Goal: Navigation & Orientation: Find specific page/section

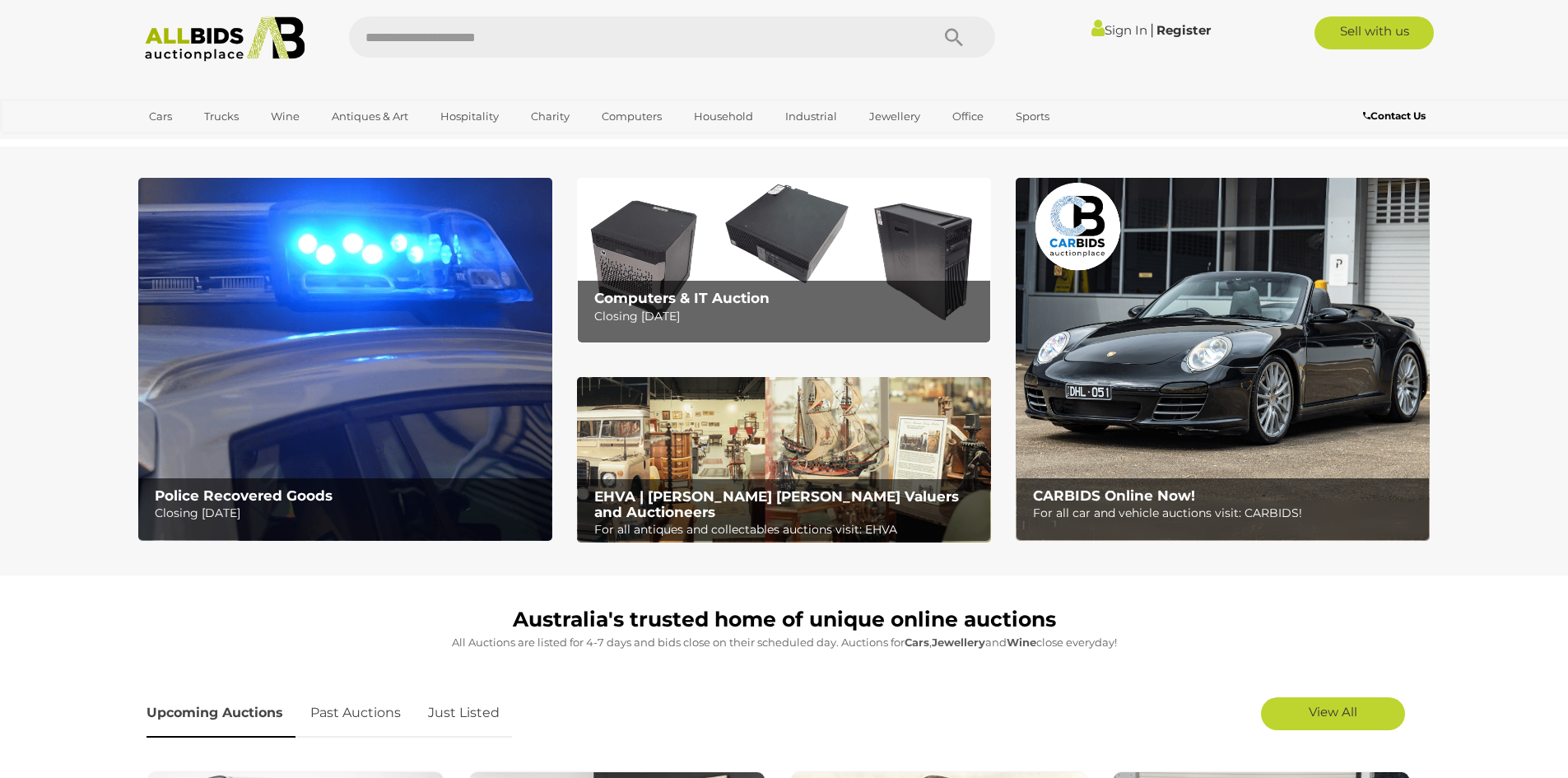
click at [302, 329] on img at bounding box center [345, 359] width 414 height 363
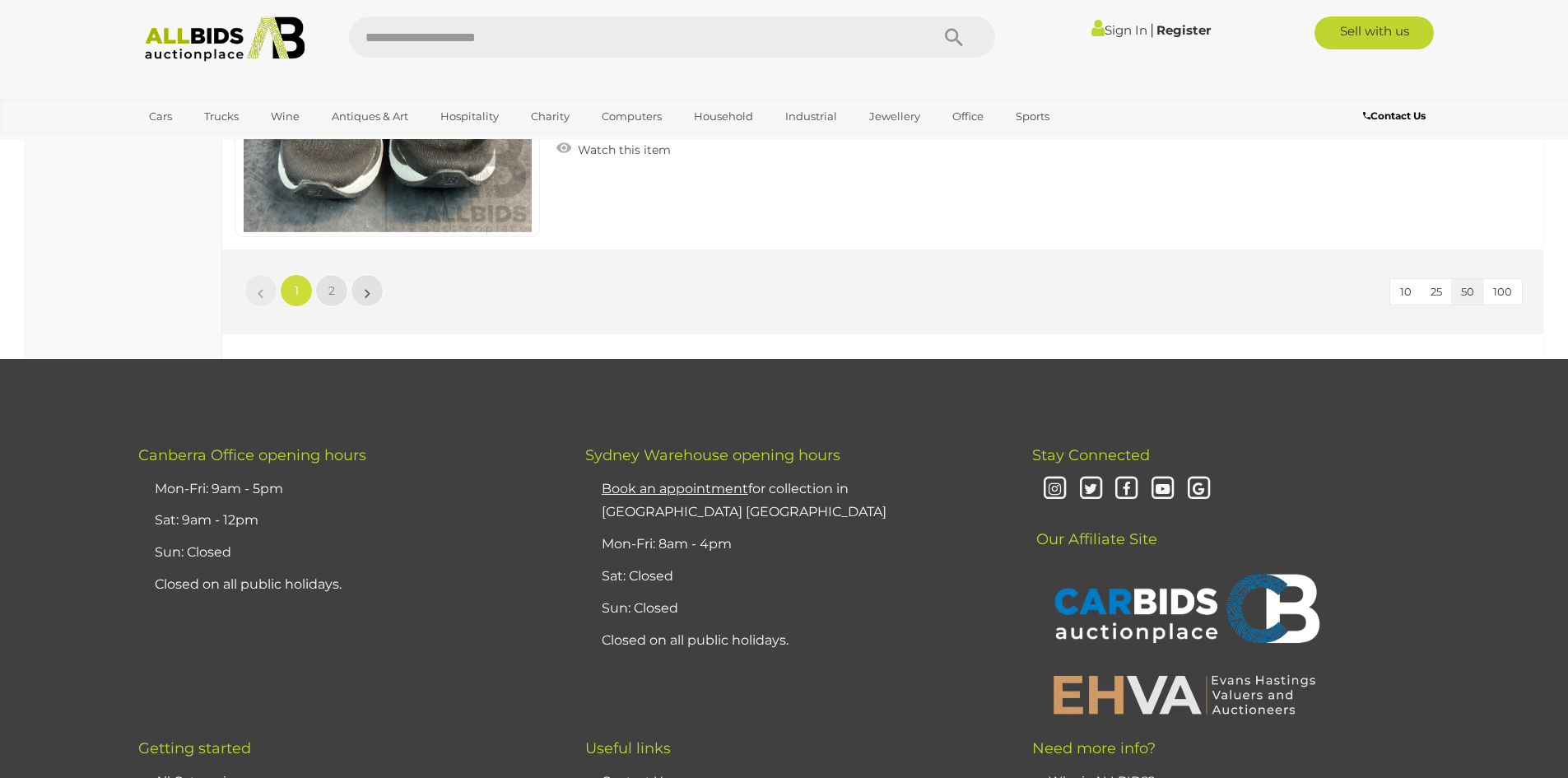
scroll to position [15979, 0]
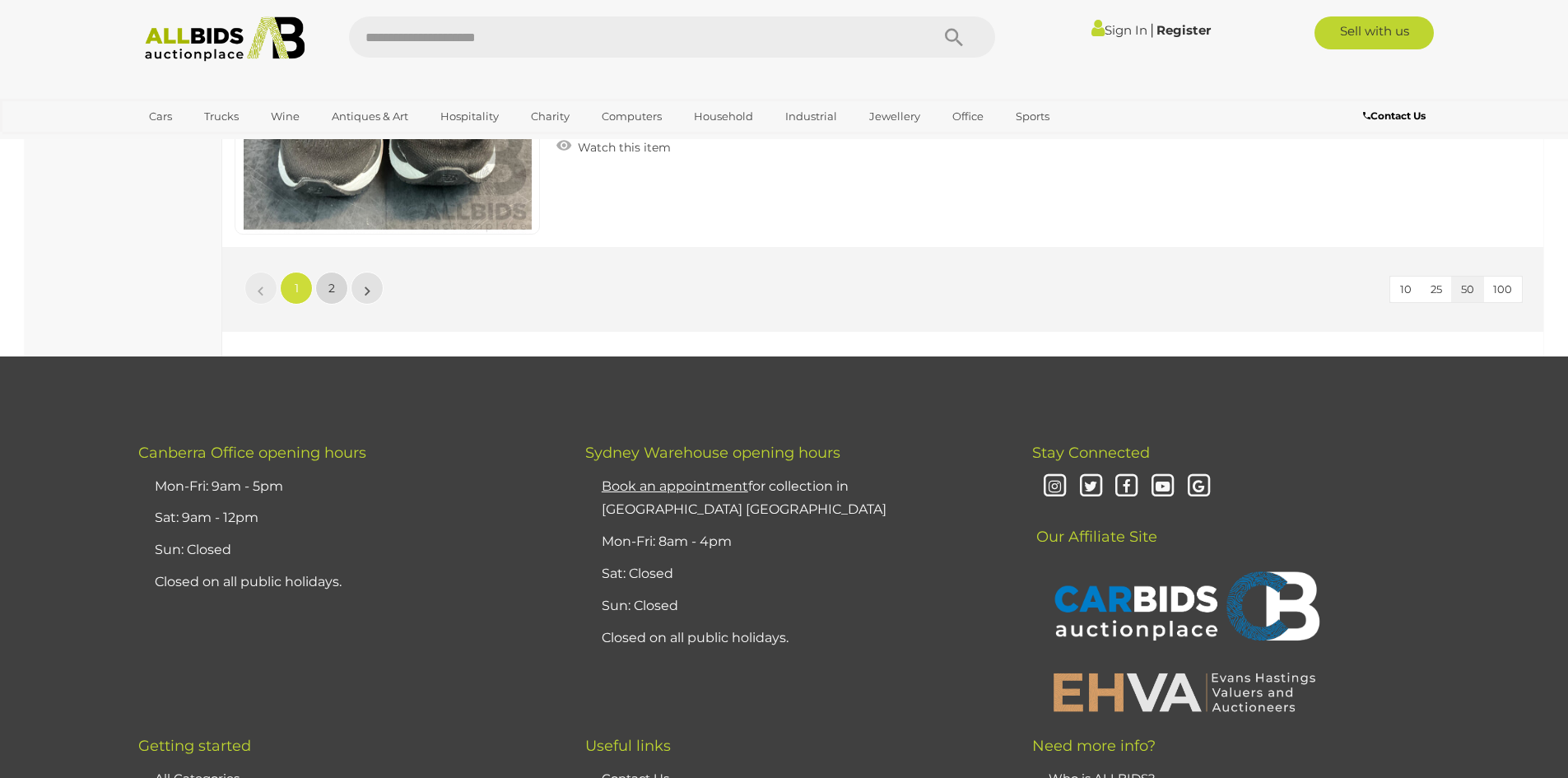
click at [328, 286] on link "2" at bounding box center [332, 288] width 33 height 33
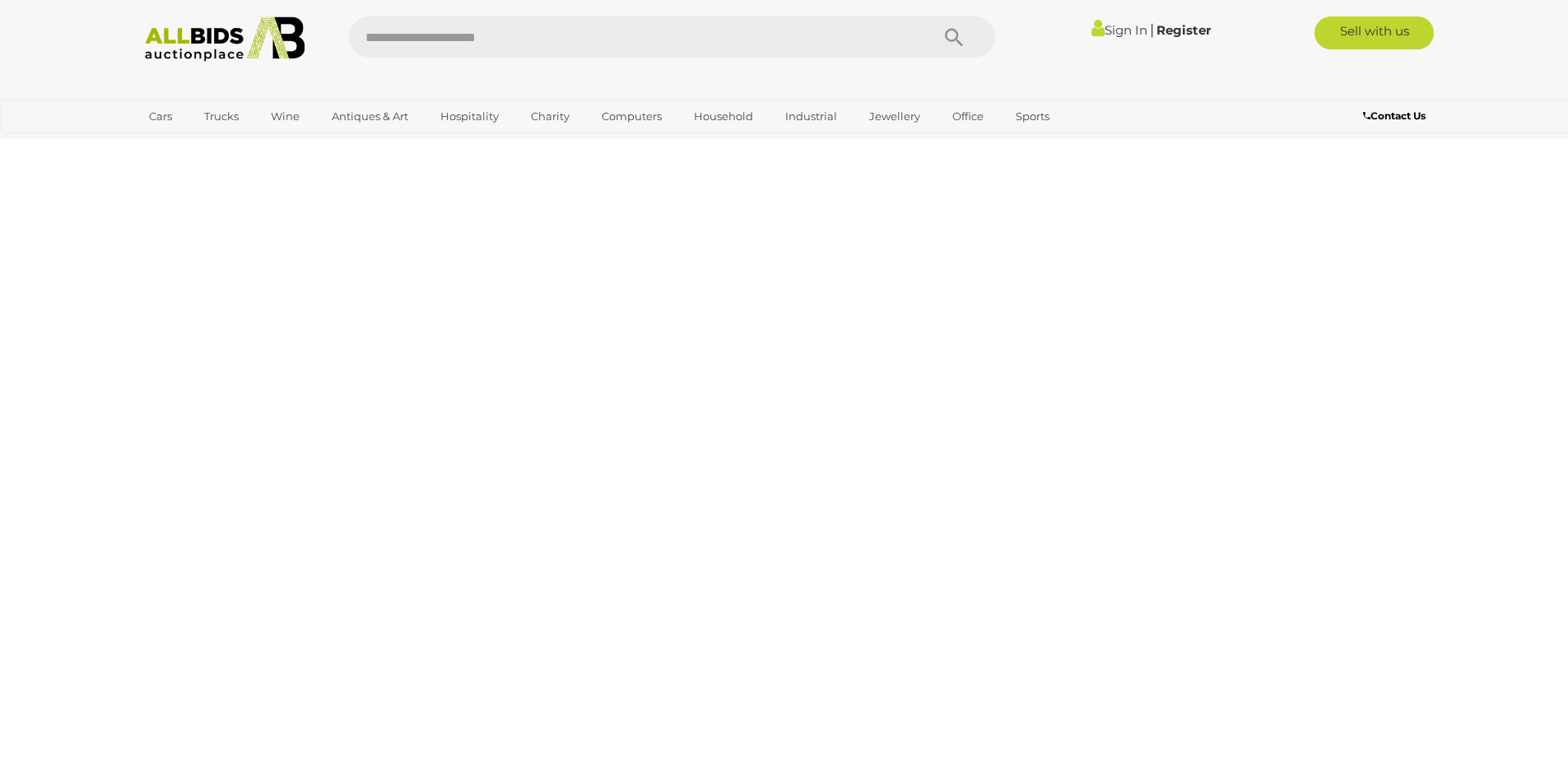
scroll to position [206, 0]
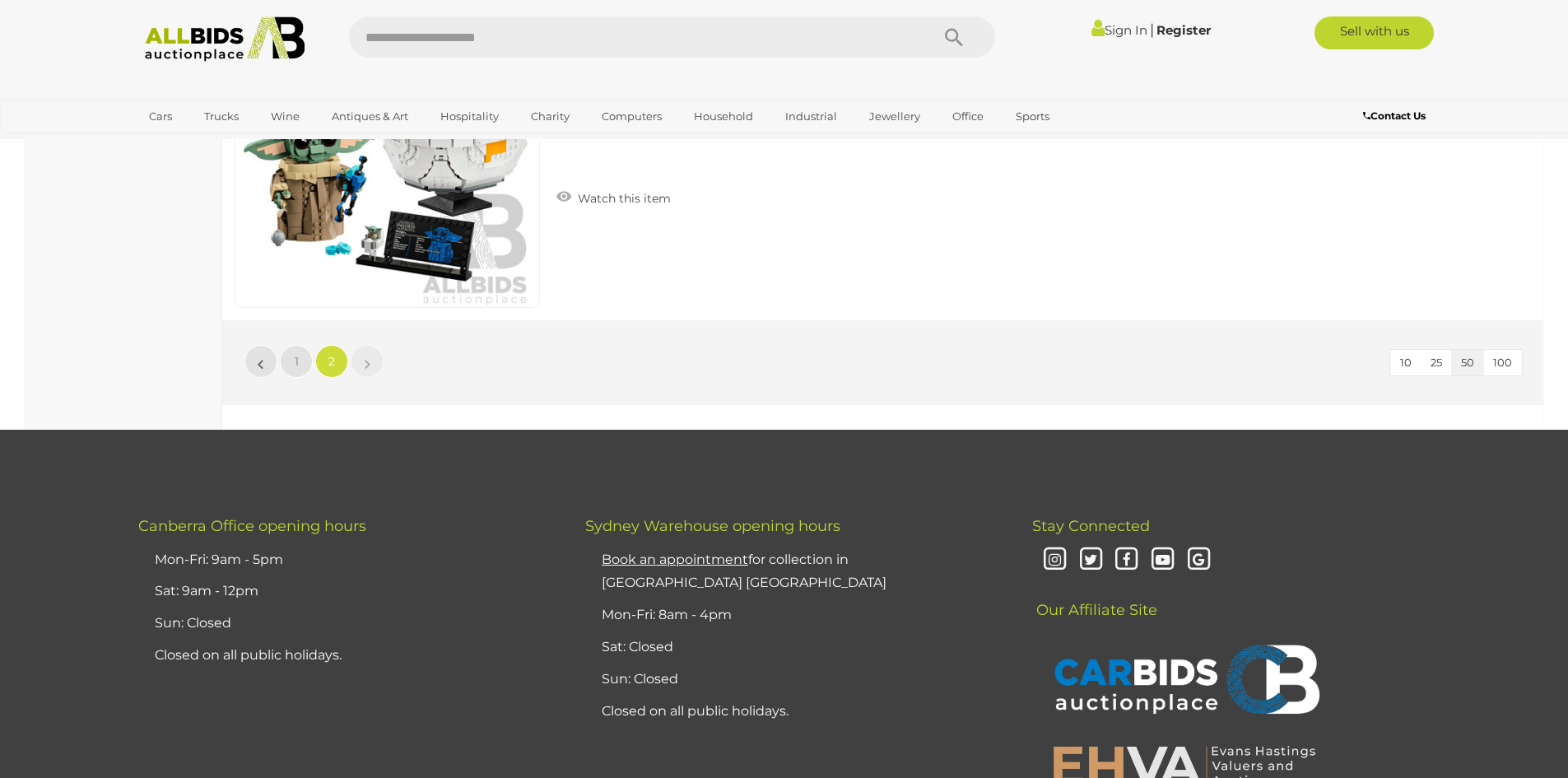
scroll to position [14703, 0]
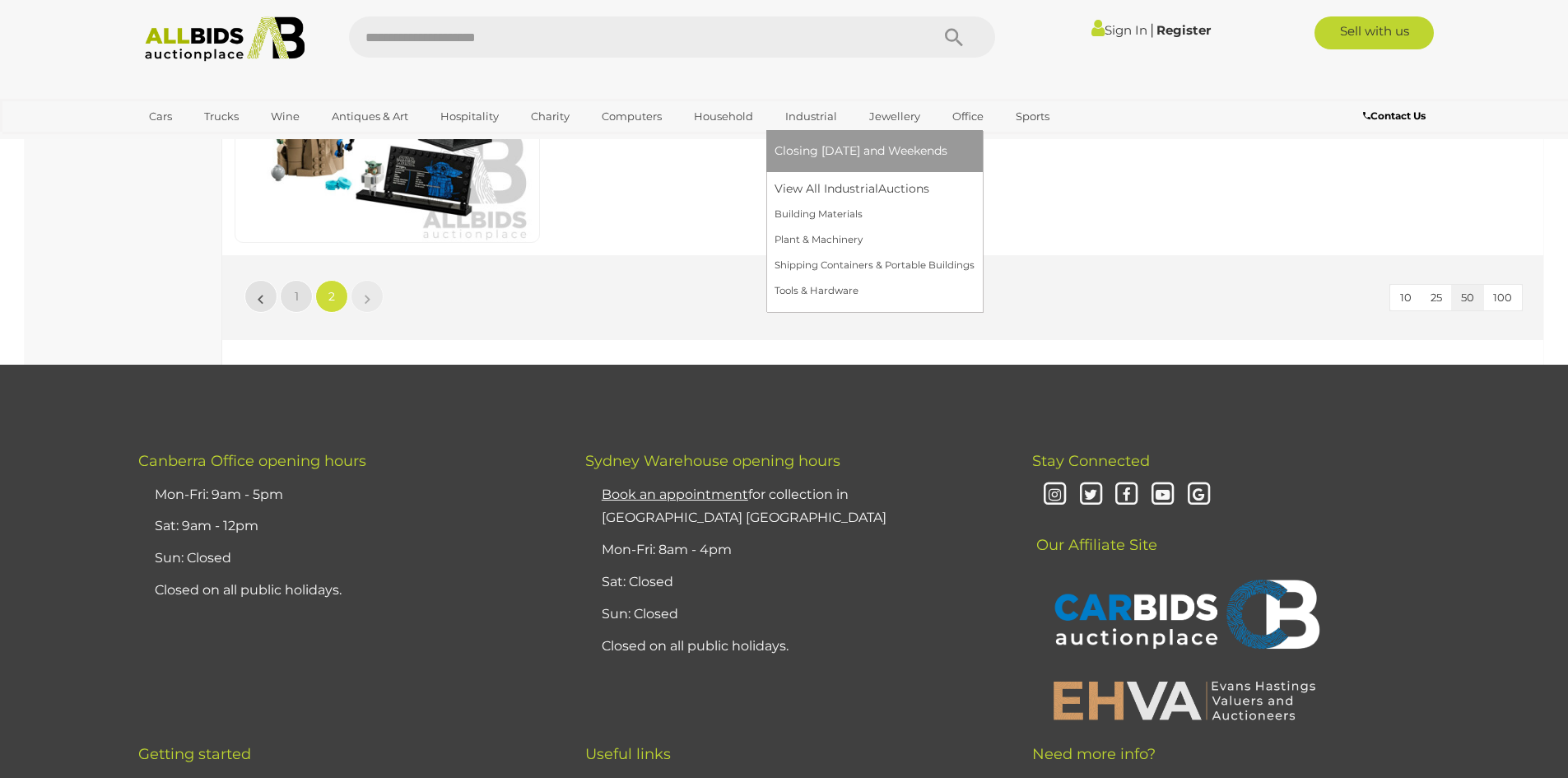
click at [816, 115] on link "Industrial" at bounding box center [811, 115] width 73 height 27
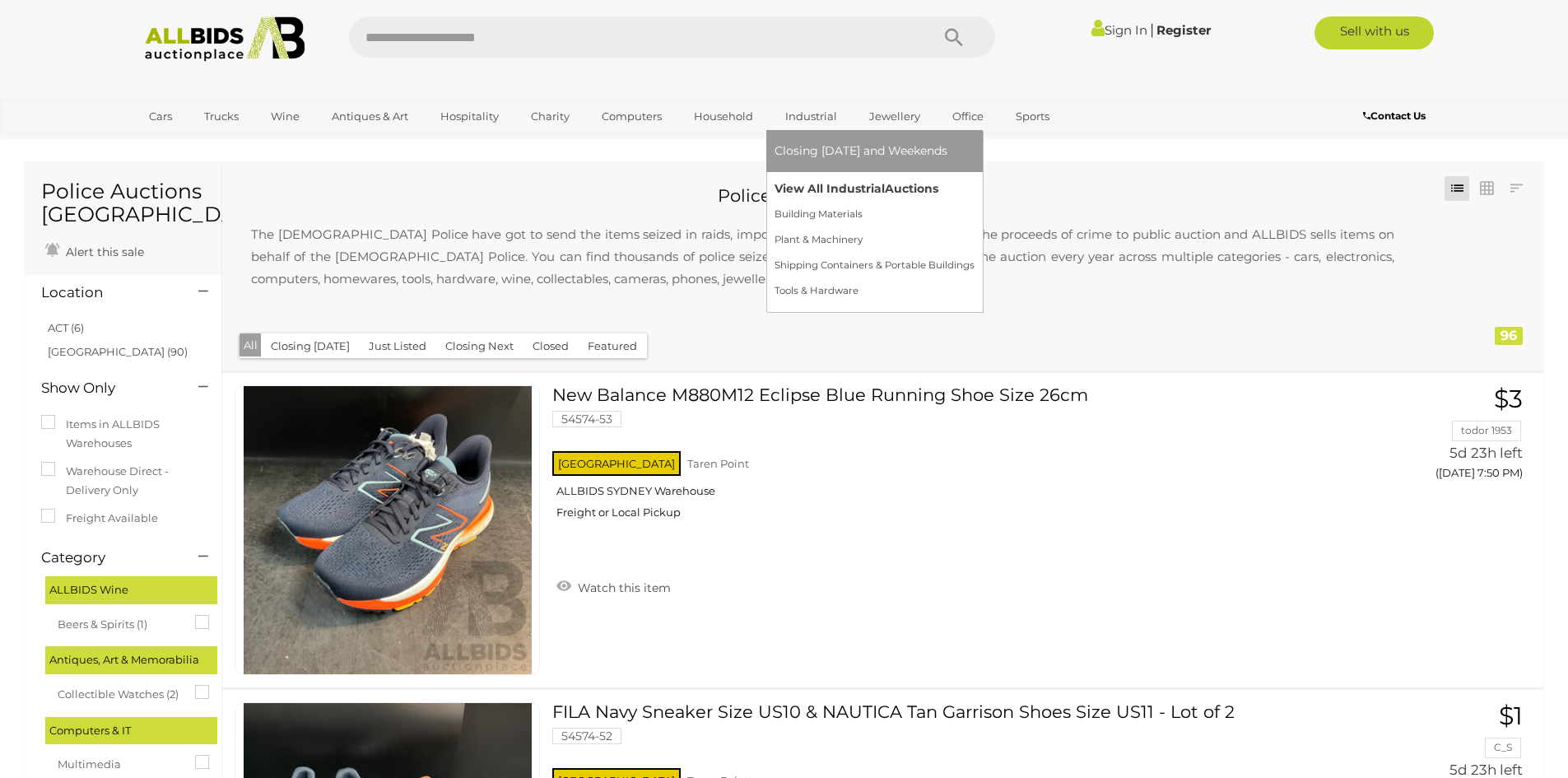
click at [820, 191] on link "View All Industrial Auctions" at bounding box center [874, 189] width 200 height 26
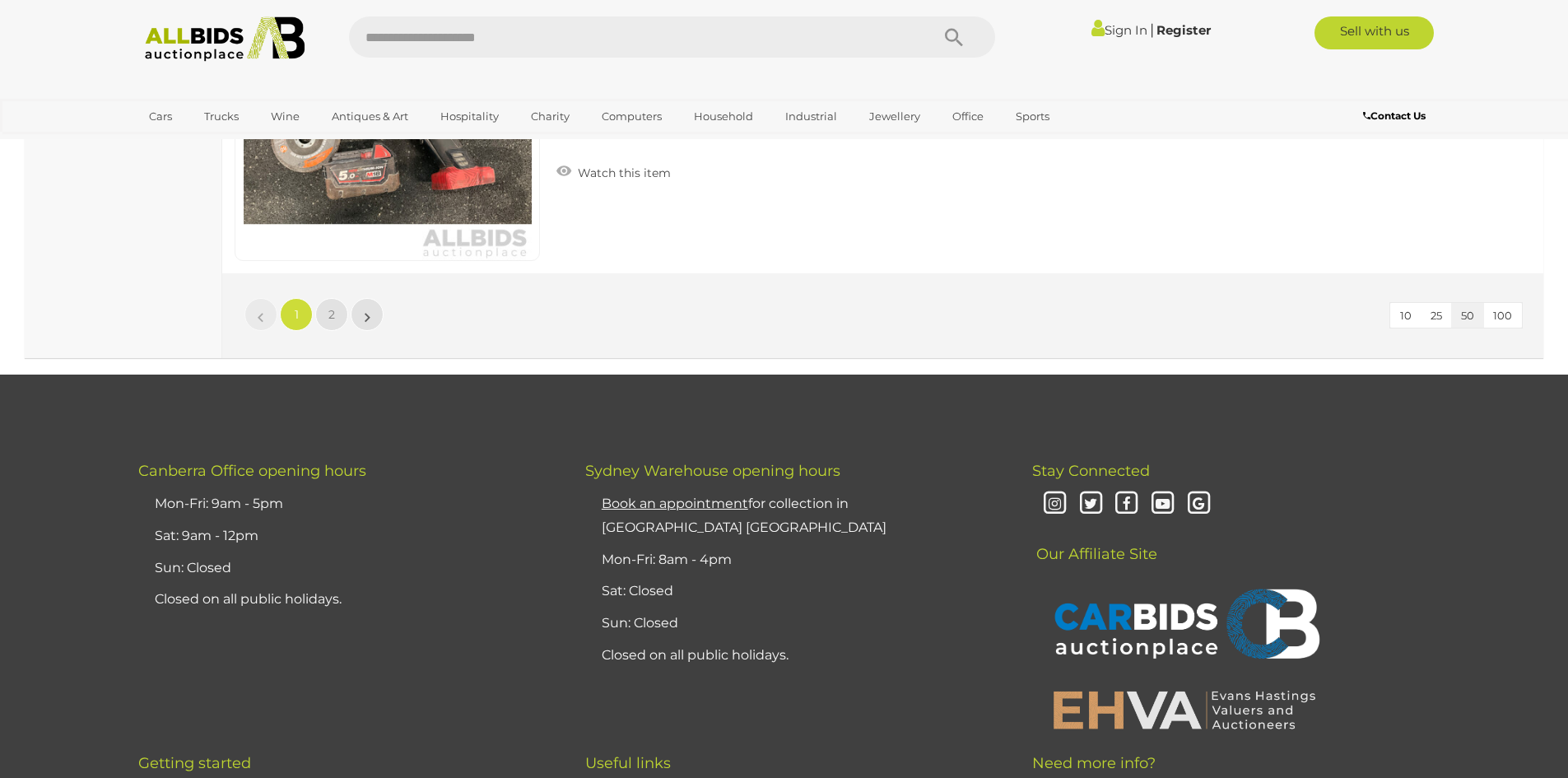
scroll to position [15979, 0]
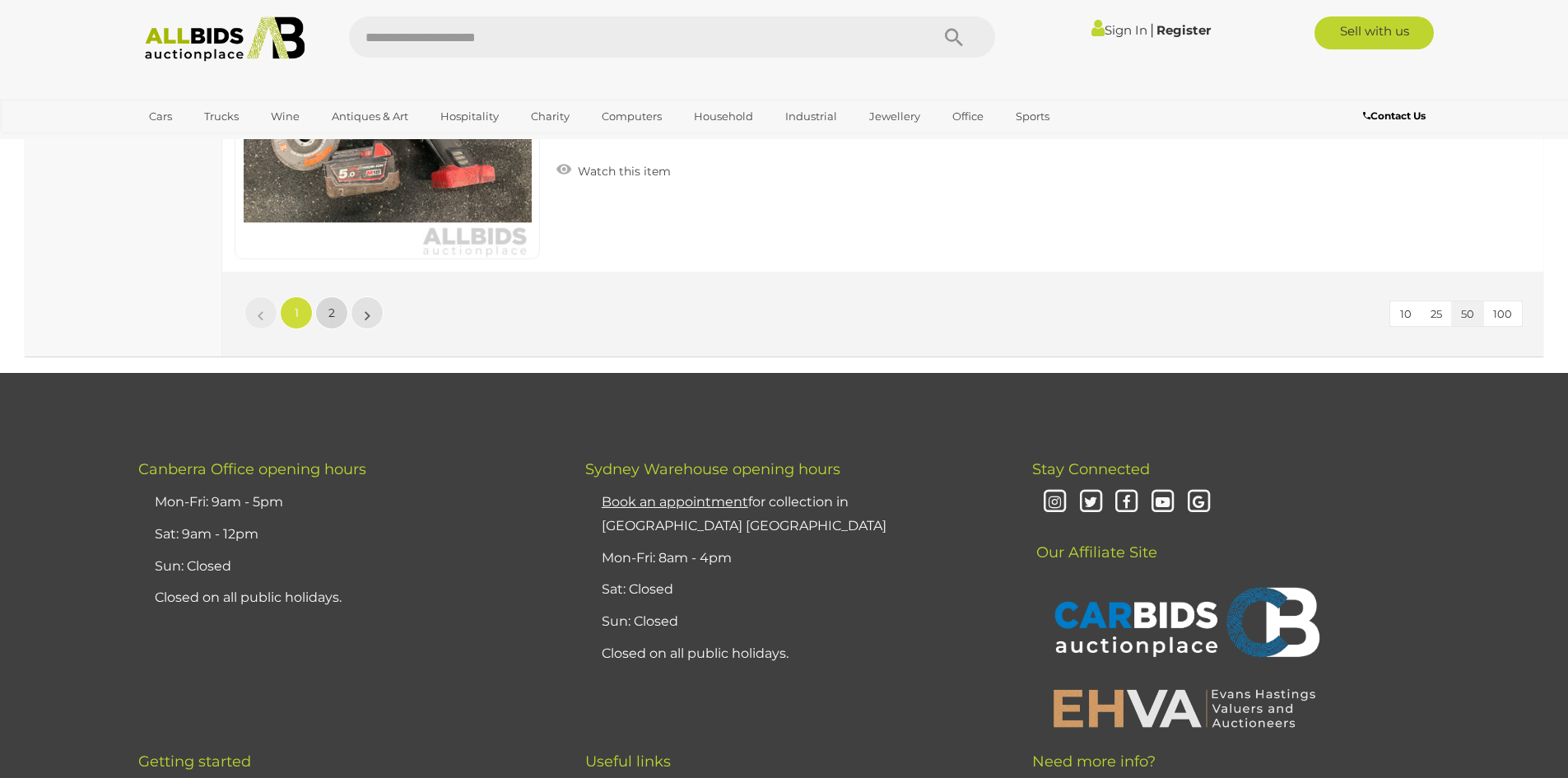
drag, startPoint x: 330, startPoint y: 320, endPoint x: 346, endPoint y: 328, distance: 17.9
click at [330, 320] on span "2" at bounding box center [332, 313] width 6 height 15
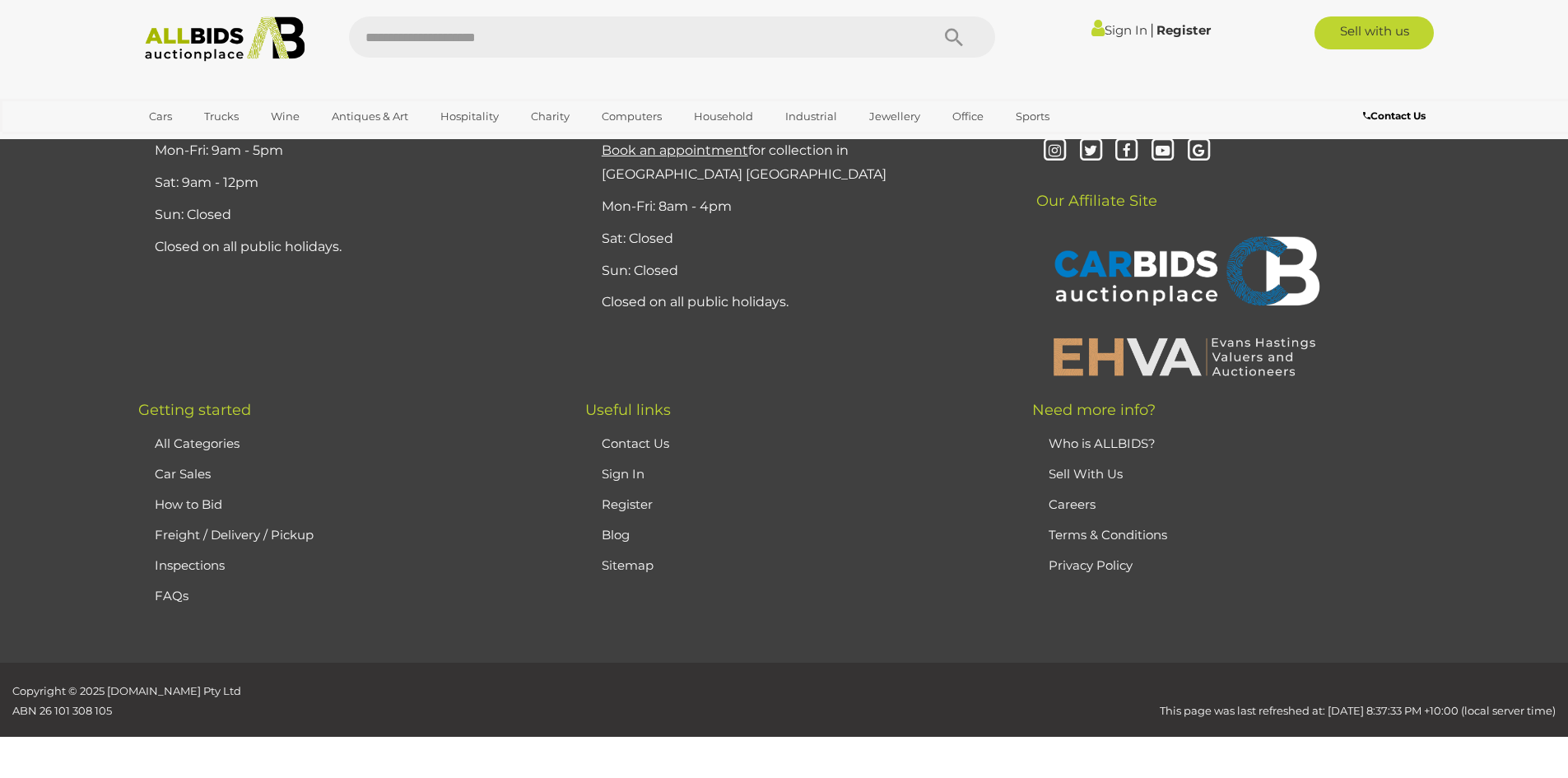
scroll to position [231, 0]
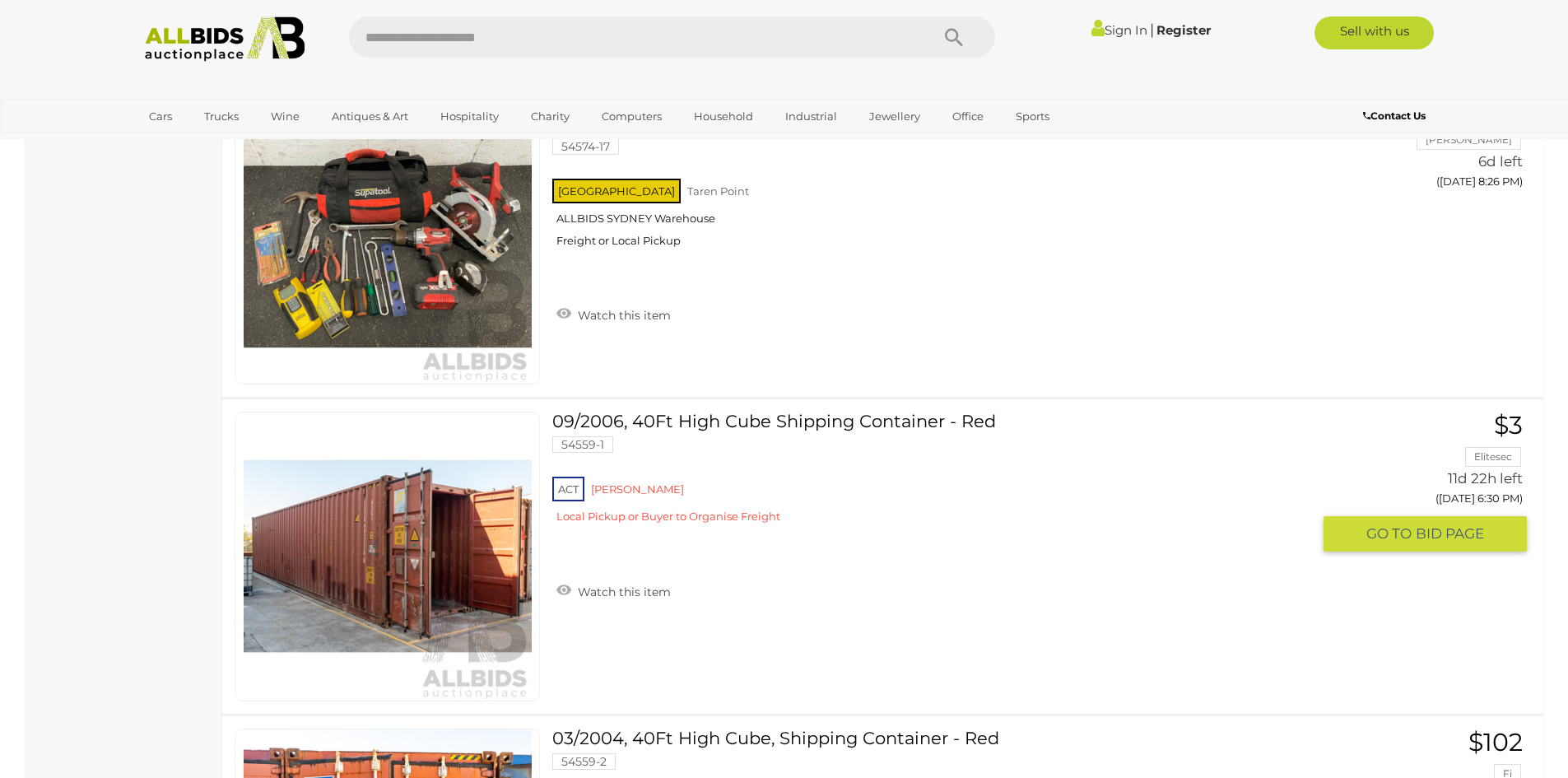
scroll to position [8550, 0]
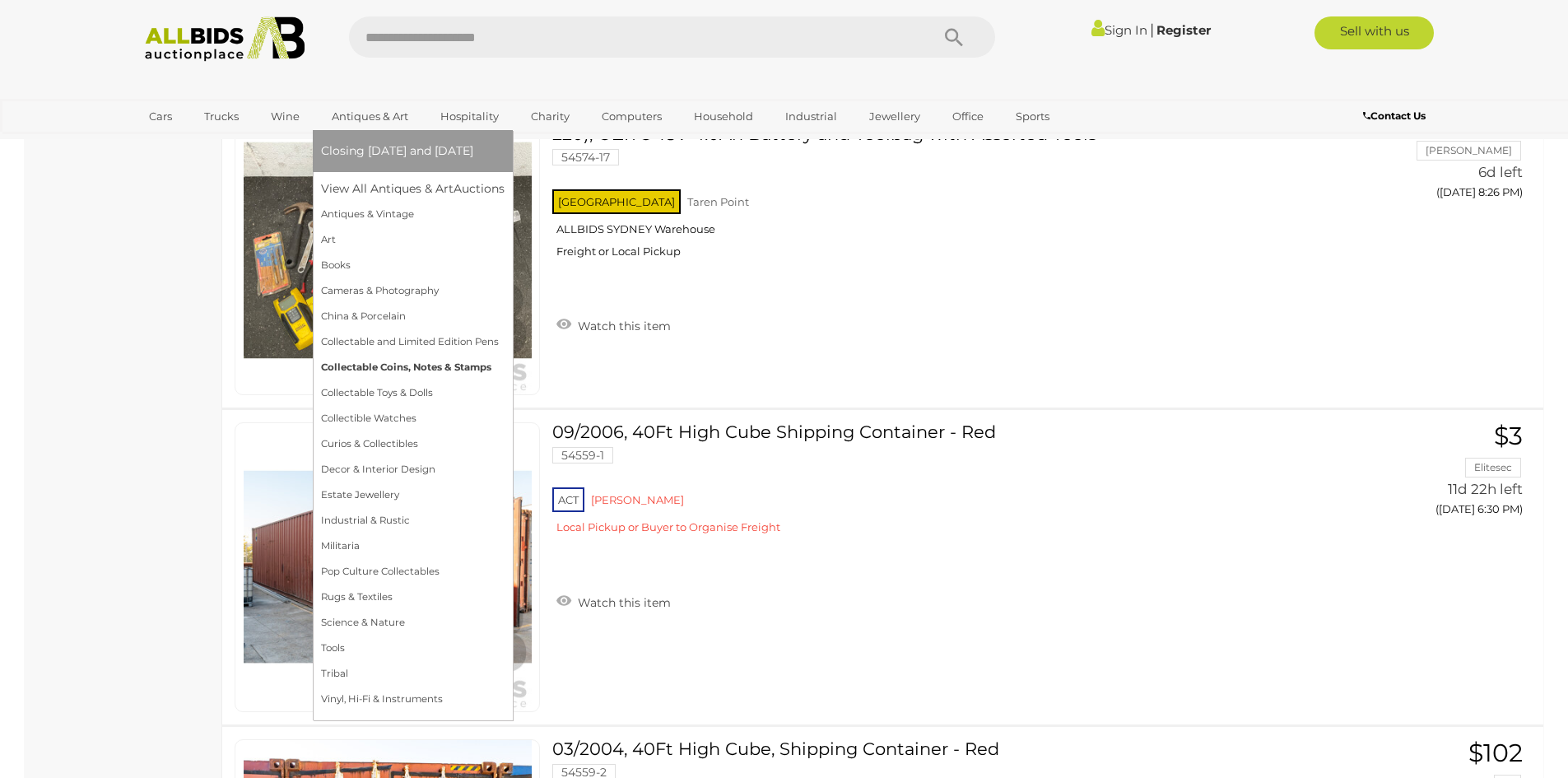
click at [380, 367] on link "Collectable Coins, Notes & Stamps" at bounding box center [413, 368] width 184 height 26
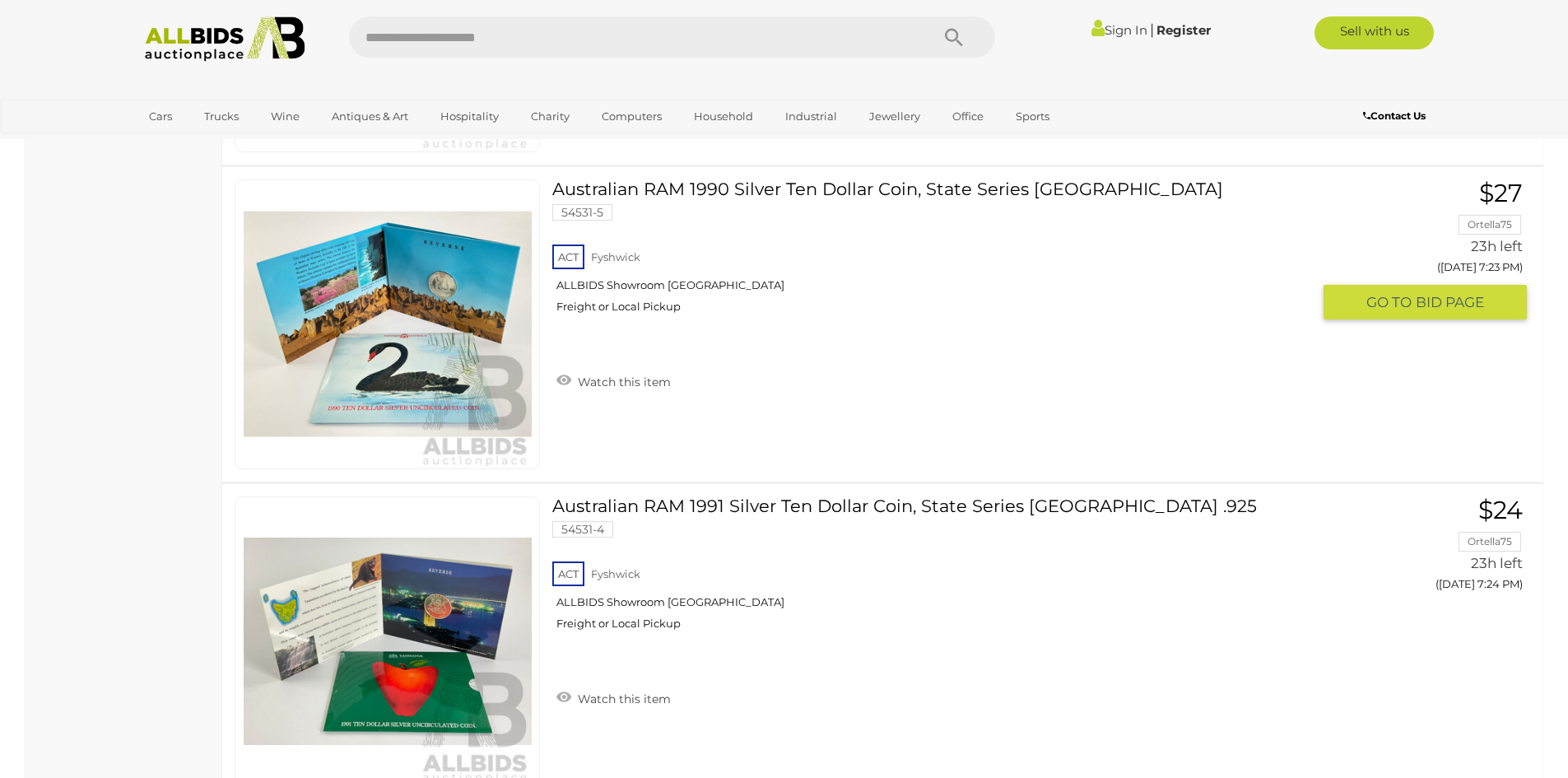
scroll to position [15732, 0]
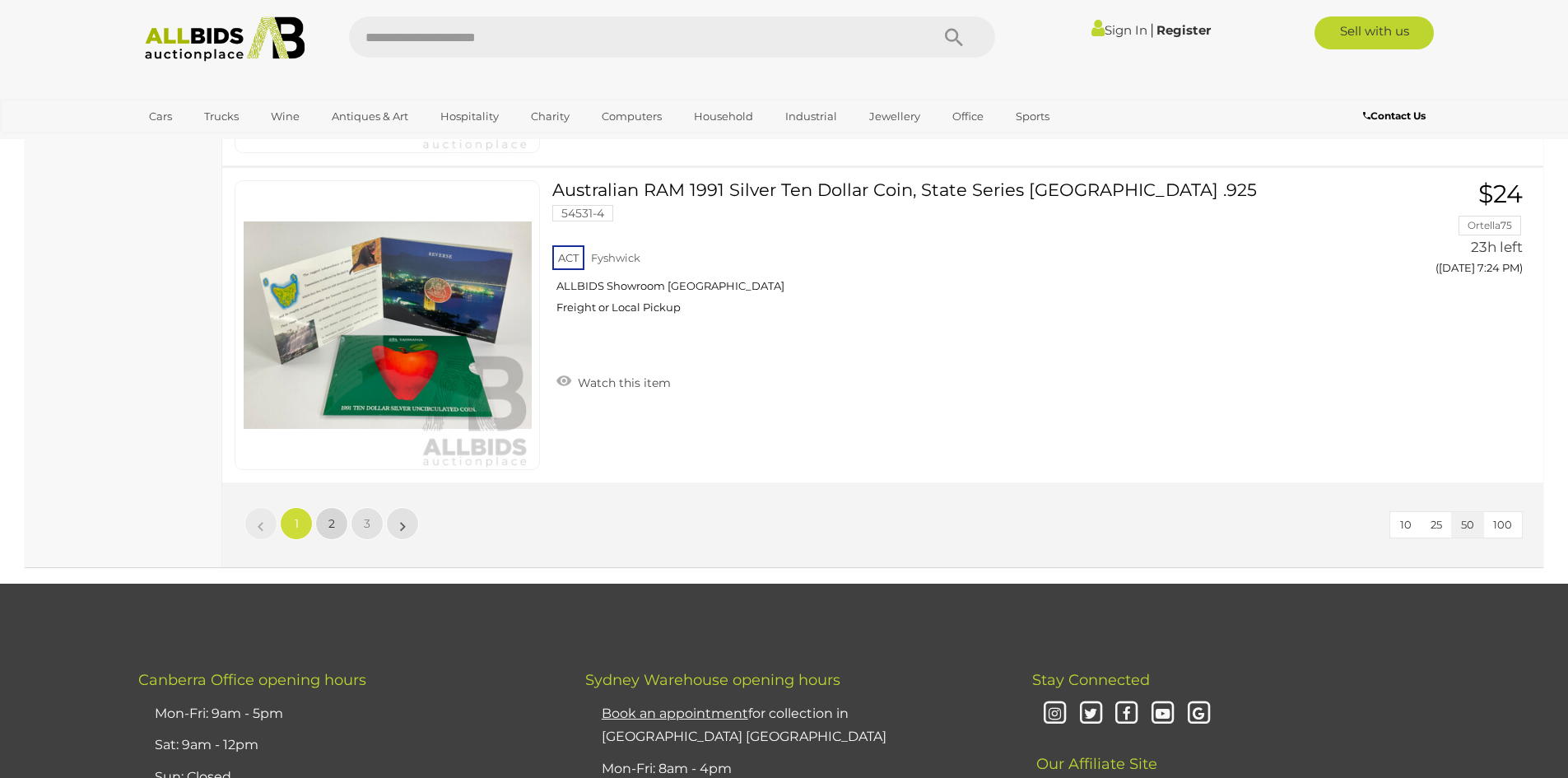
click at [323, 525] on link "2" at bounding box center [332, 524] width 33 height 33
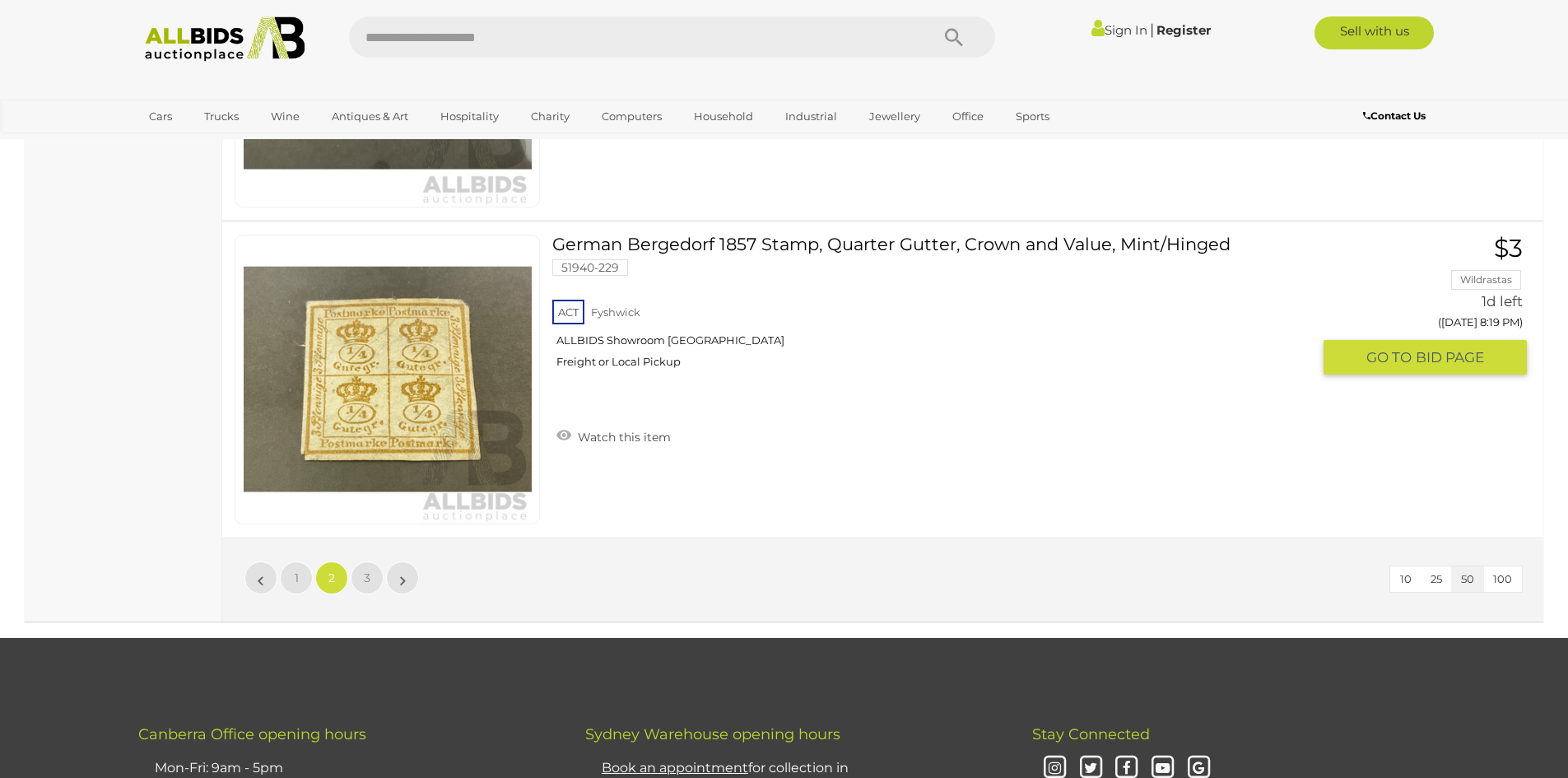
scroll to position [15679, 0]
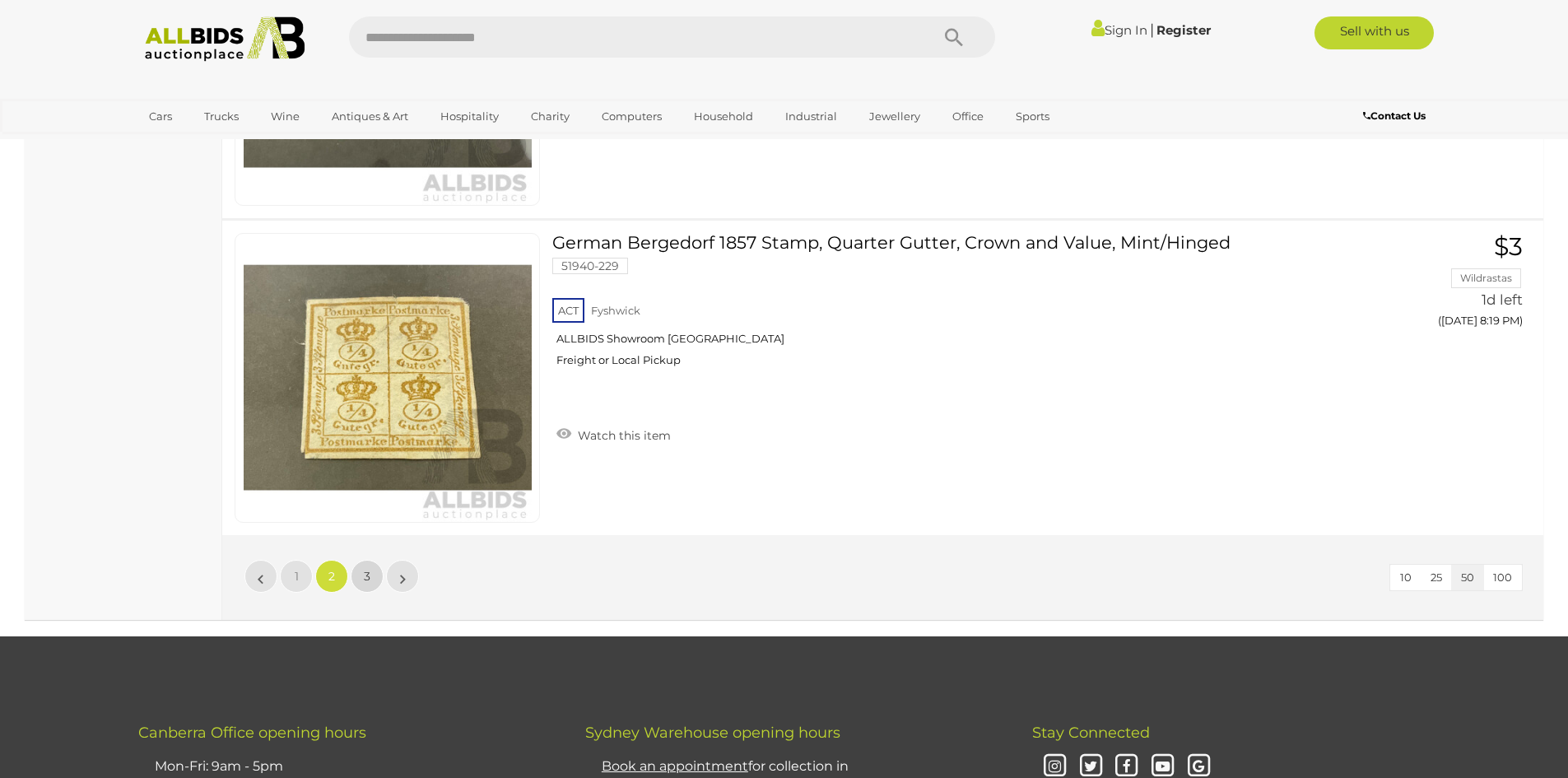
click at [370, 575] on link "3" at bounding box center [368, 577] width 33 height 33
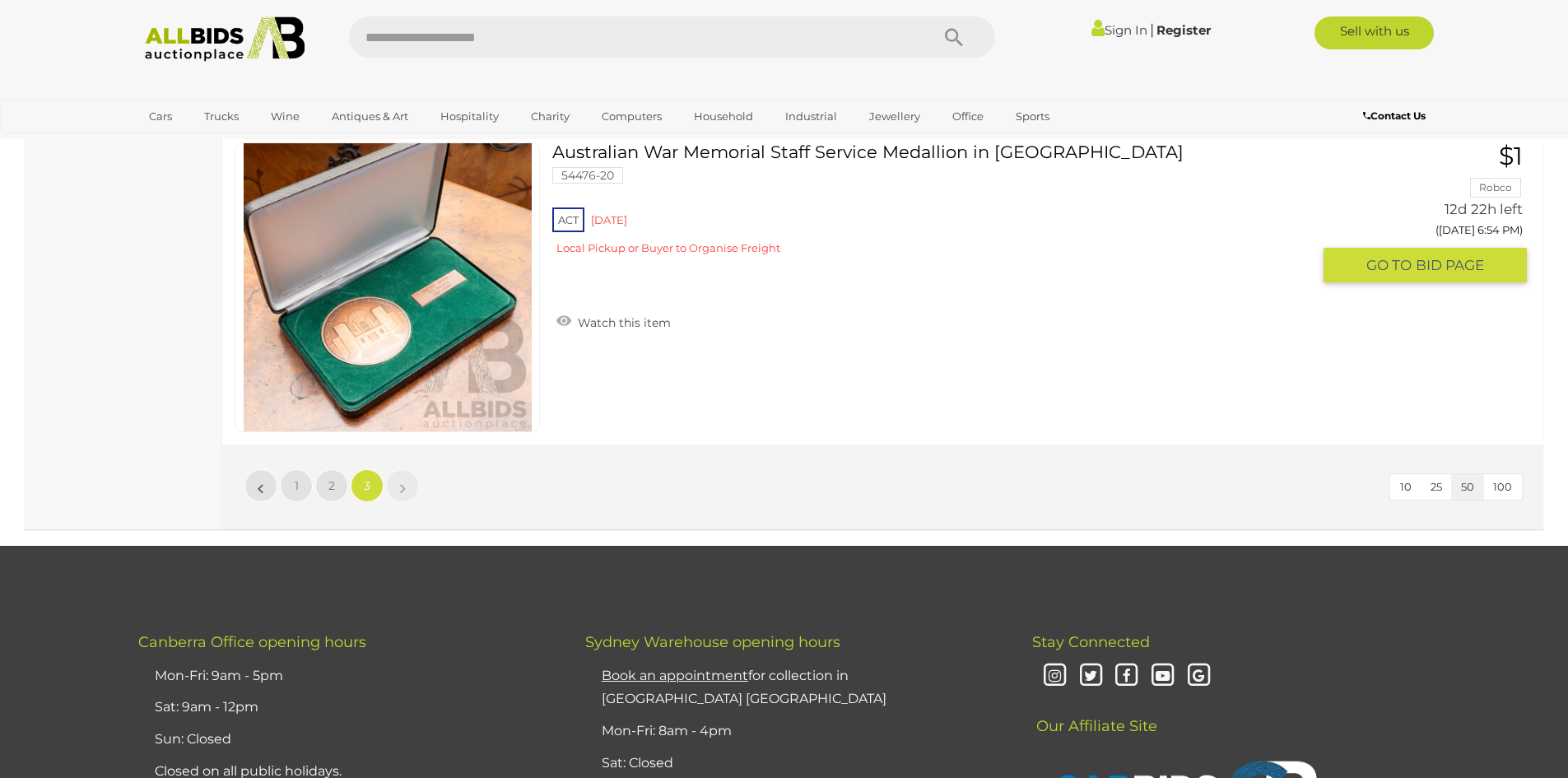
scroll to position [9749, 0]
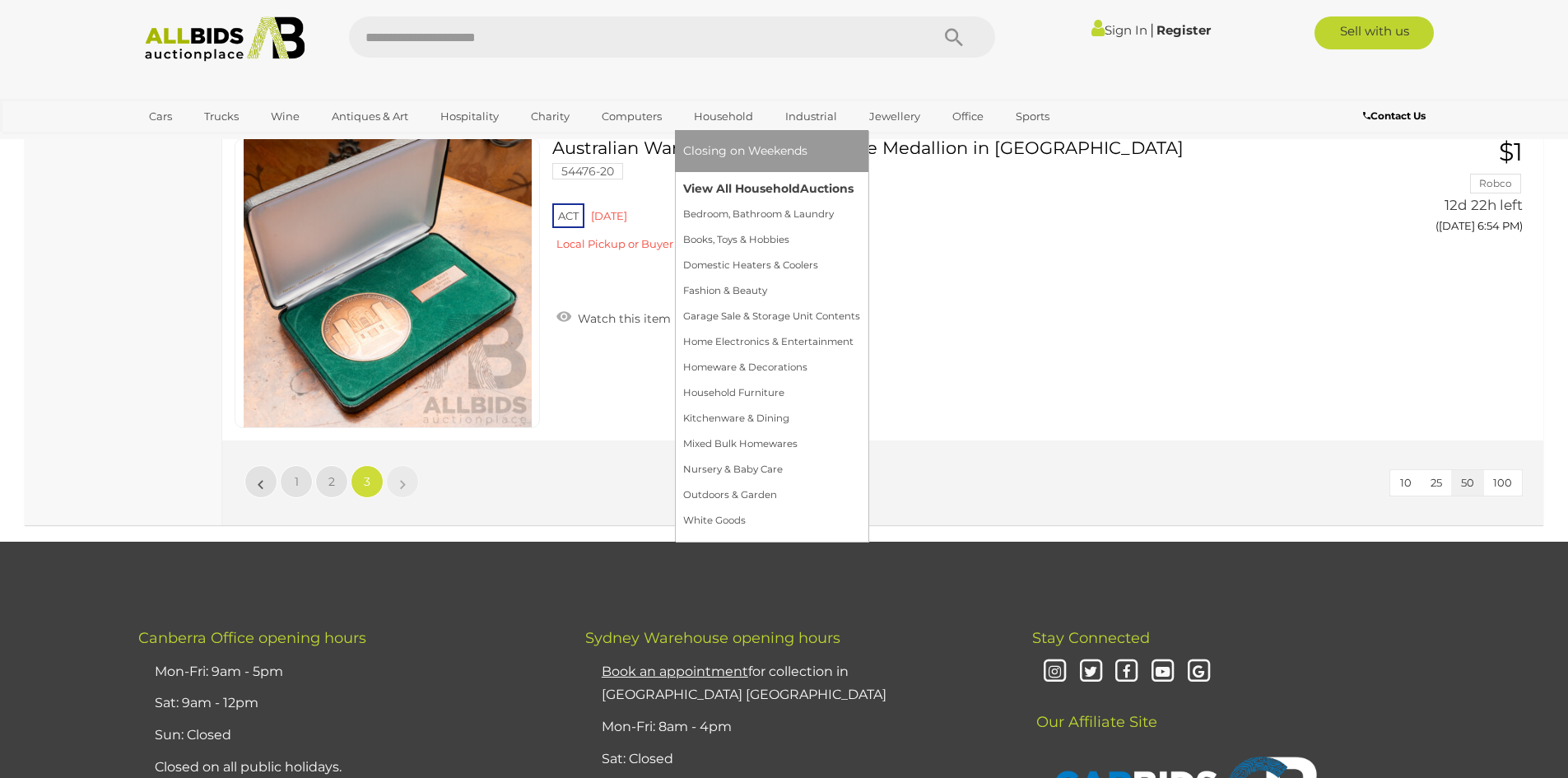
click at [747, 185] on link "View All Household Auctions" at bounding box center [772, 189] width 177 height 26
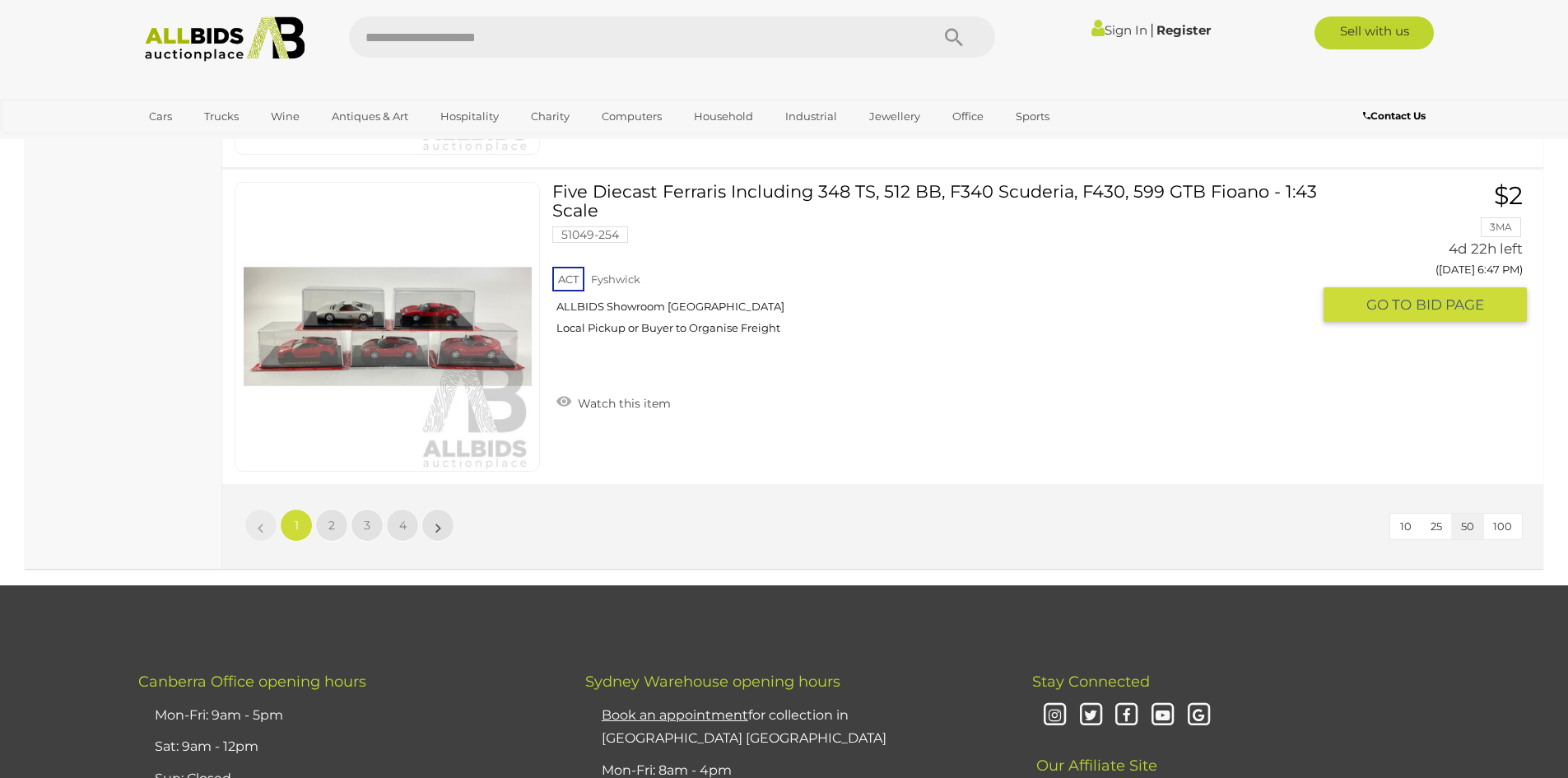
scroll to position [15732, 0]
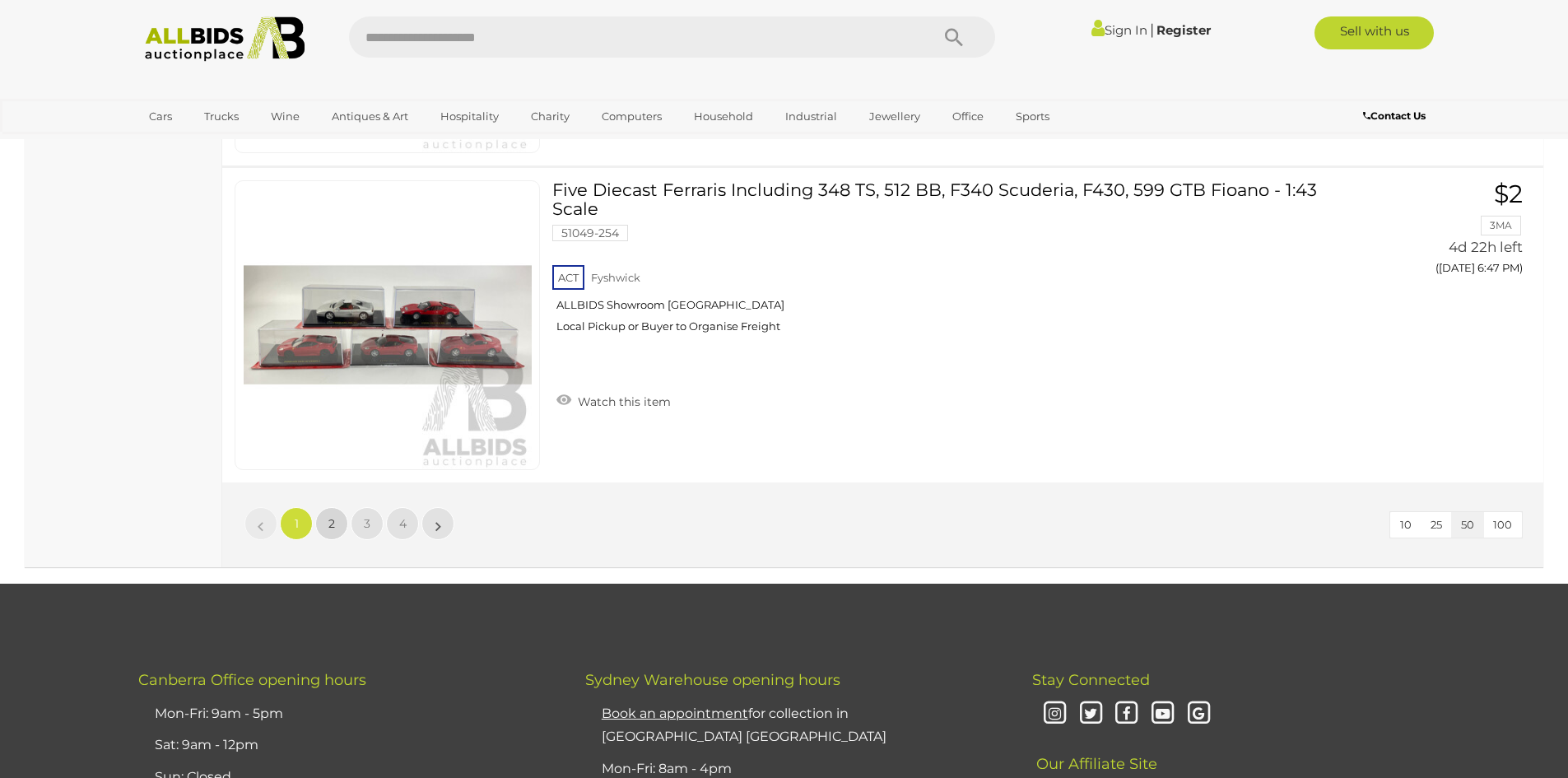
drag, startPoint x: 334, startPoint y: 525, endPoint x: 353, endPoint y: 527, distance: 19.1
click at [337, 525] on link "2" at bounding box center [332, 524] width 33 height 33
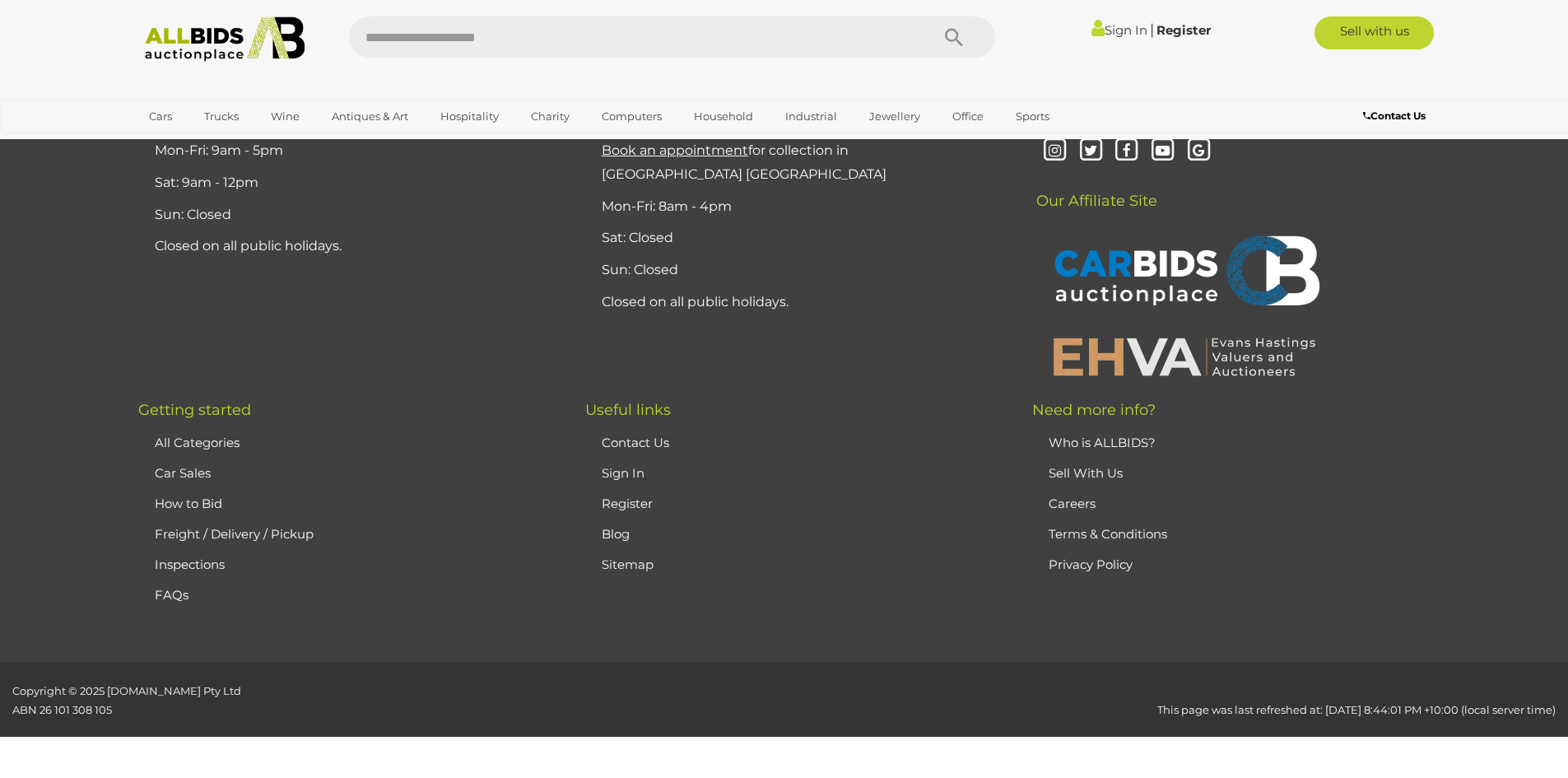
scroll to position [194, 0]
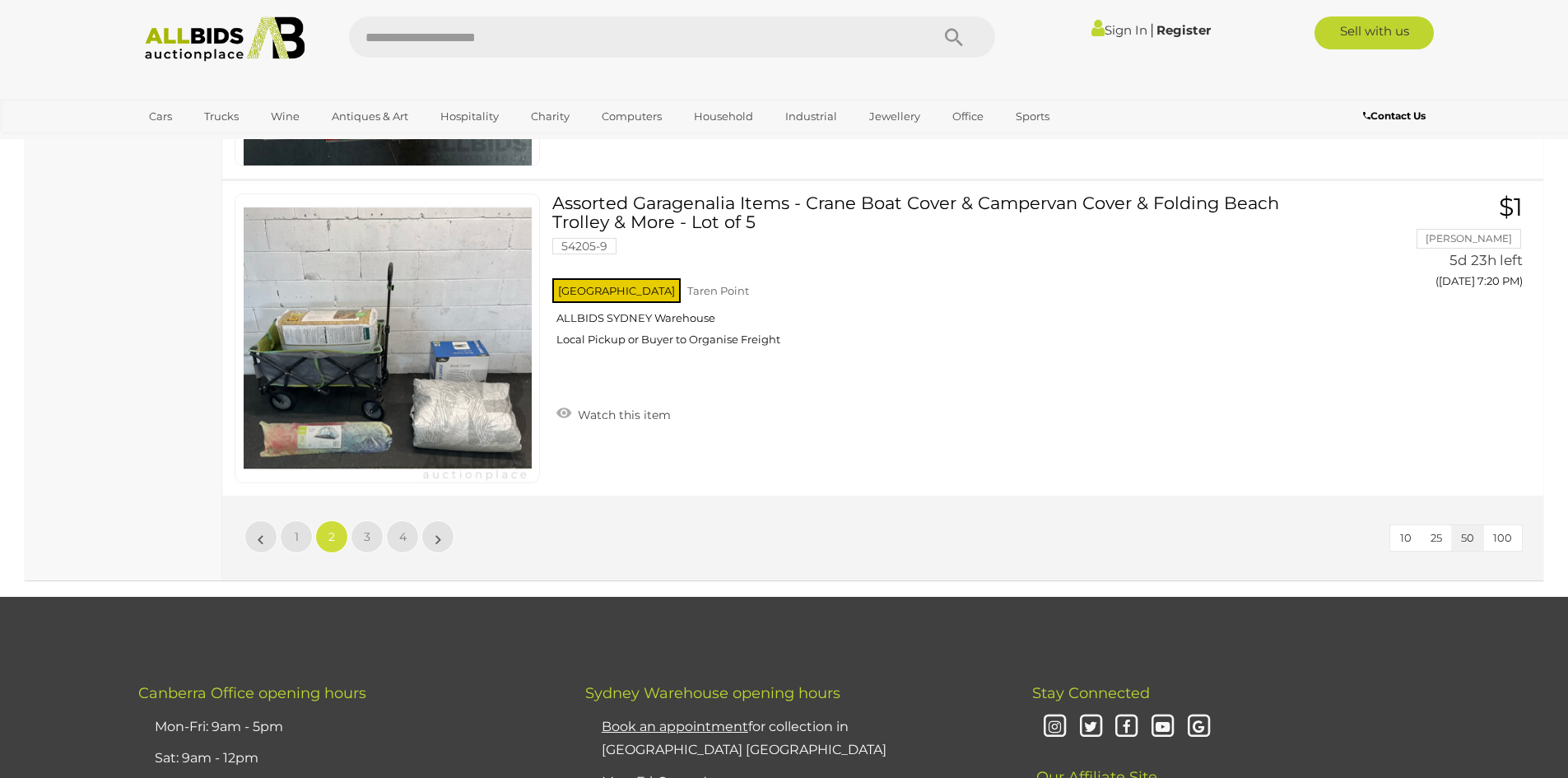
scroll to position [16009, 0]
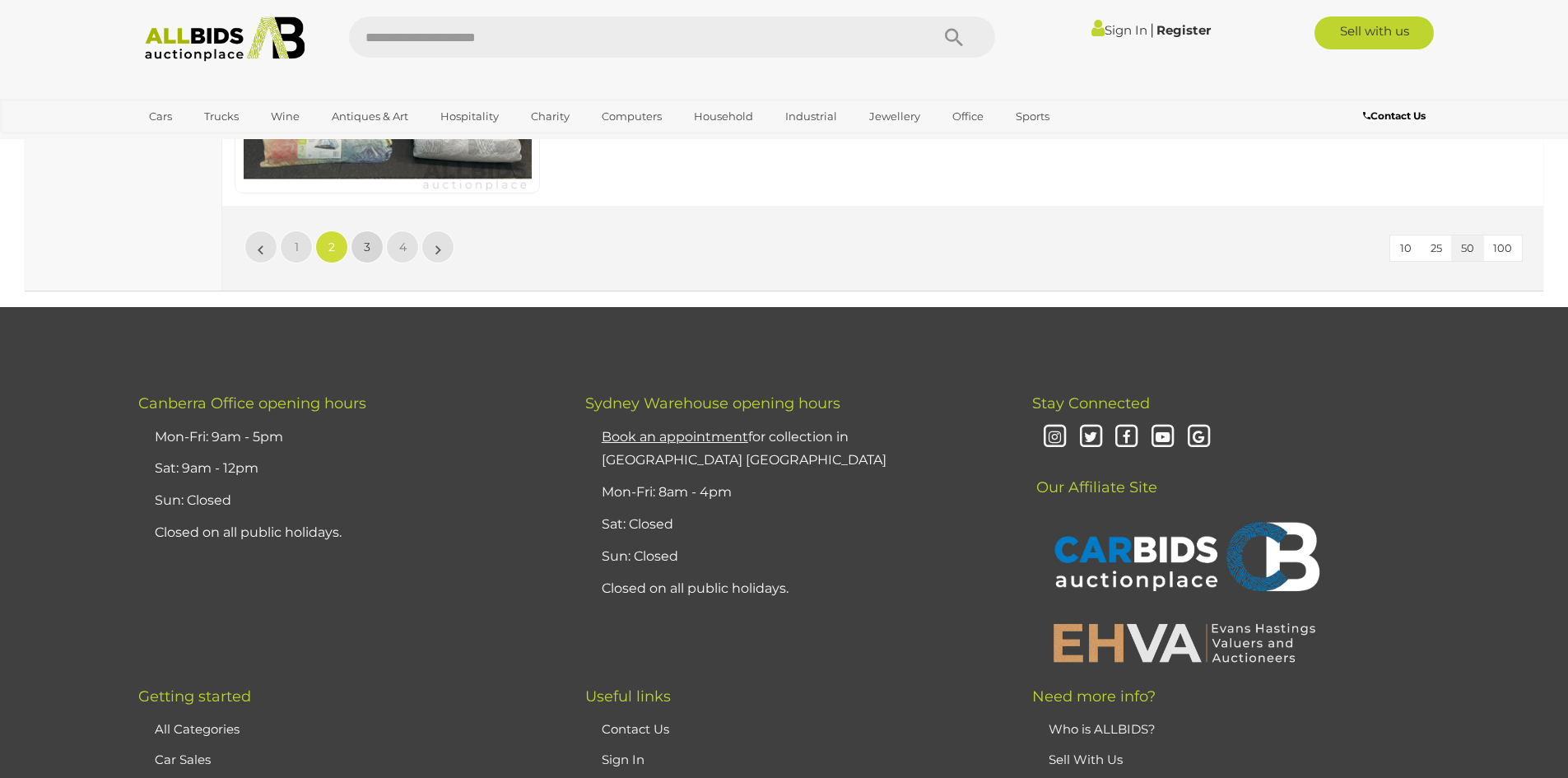
click at [368, 245] on span "3" at bounding box center [367, 247] width 6 height 15
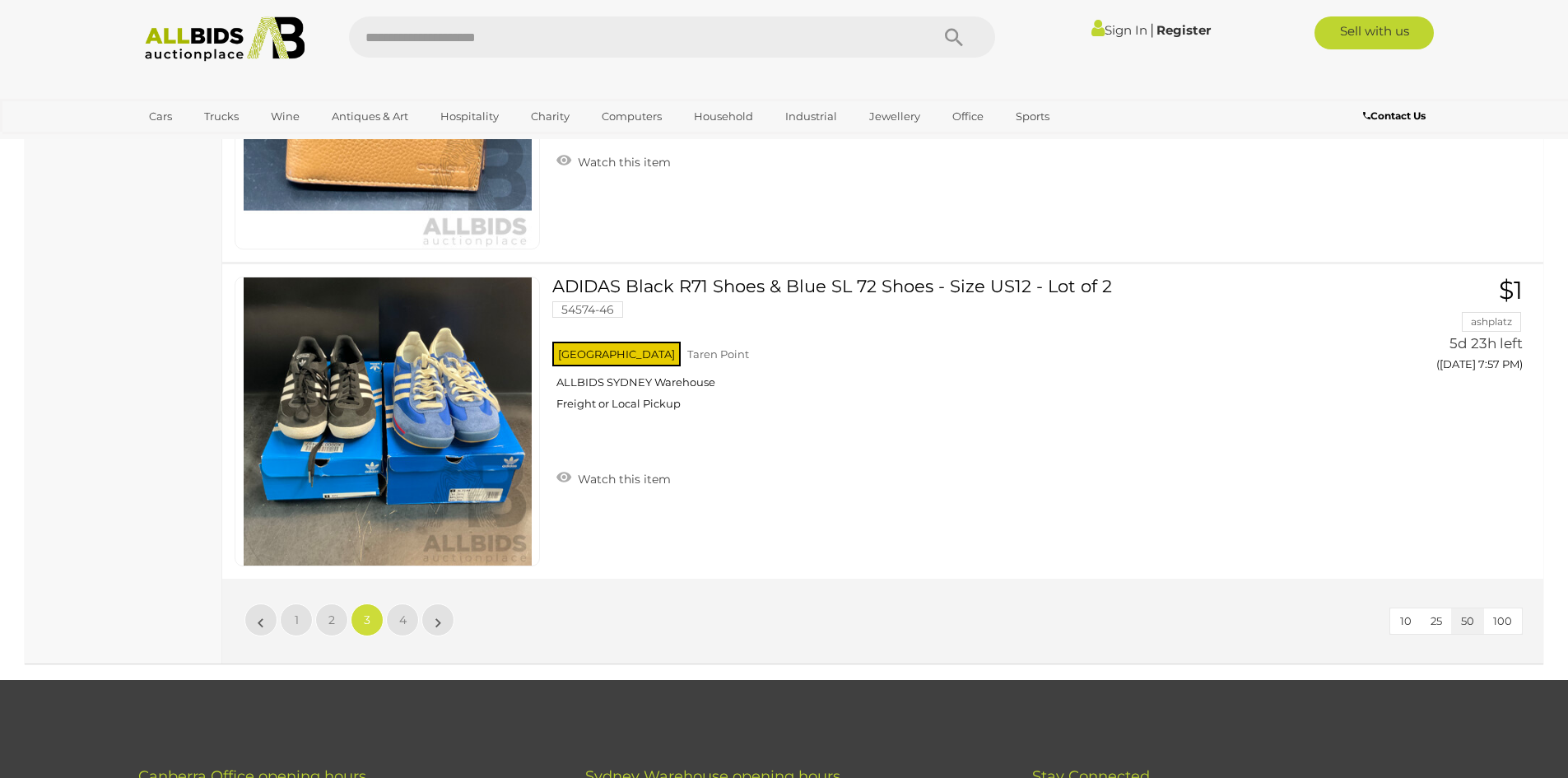
scroll to position [15761, 0]
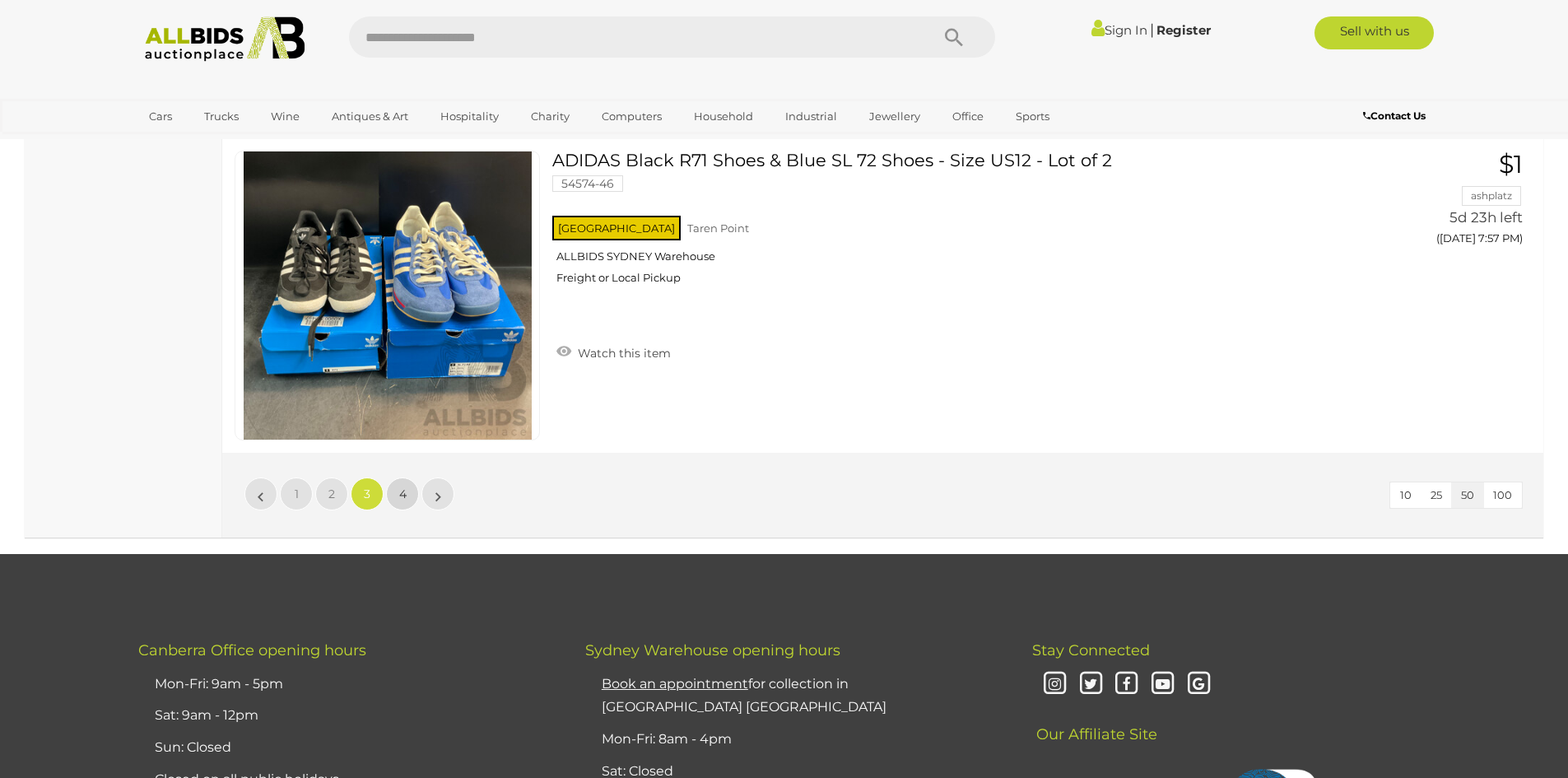
click at [402, 487] on span "4" at bounding box center [403, 494] width 7 height 15
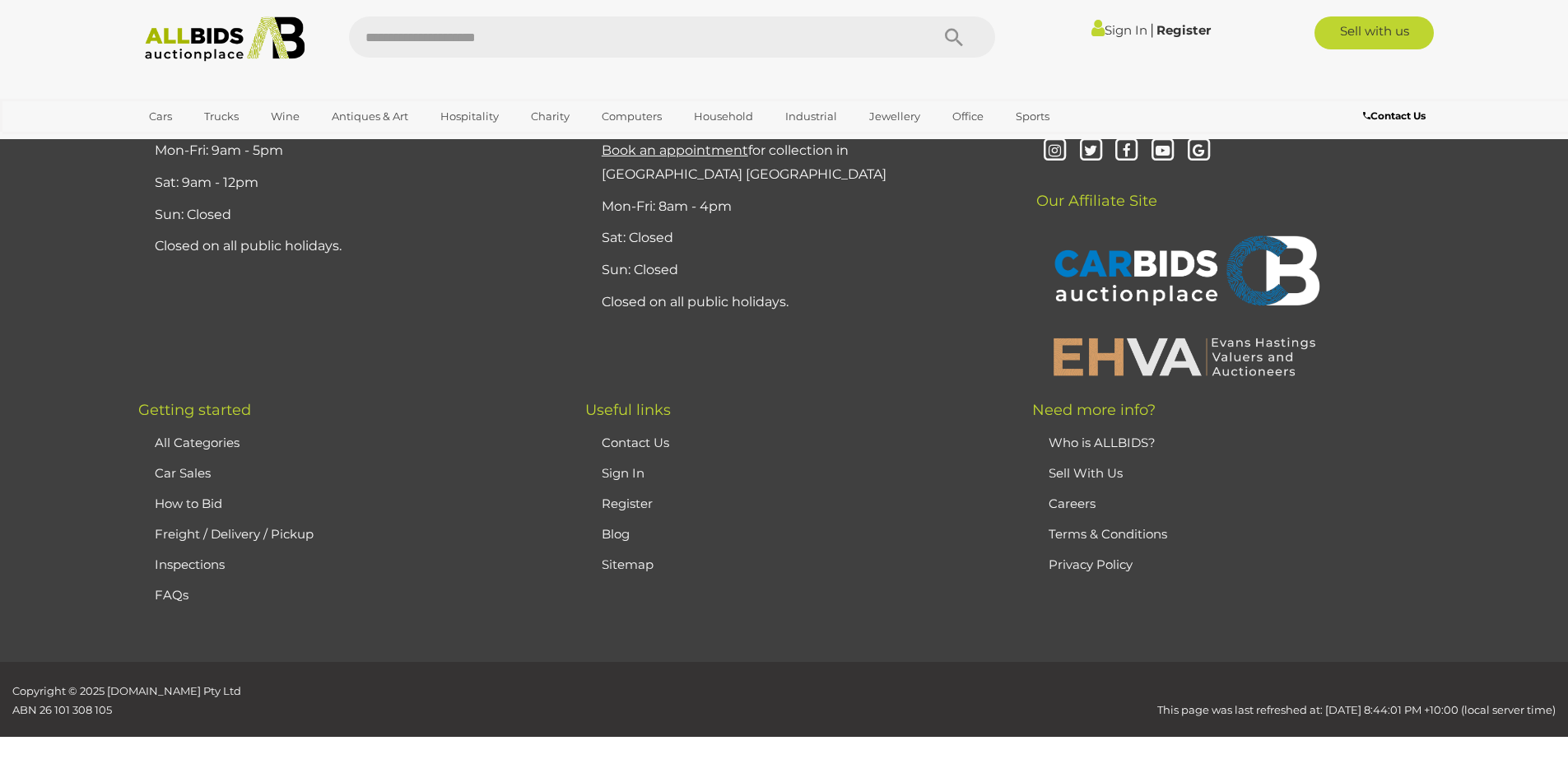
scroll to position [194, 0]
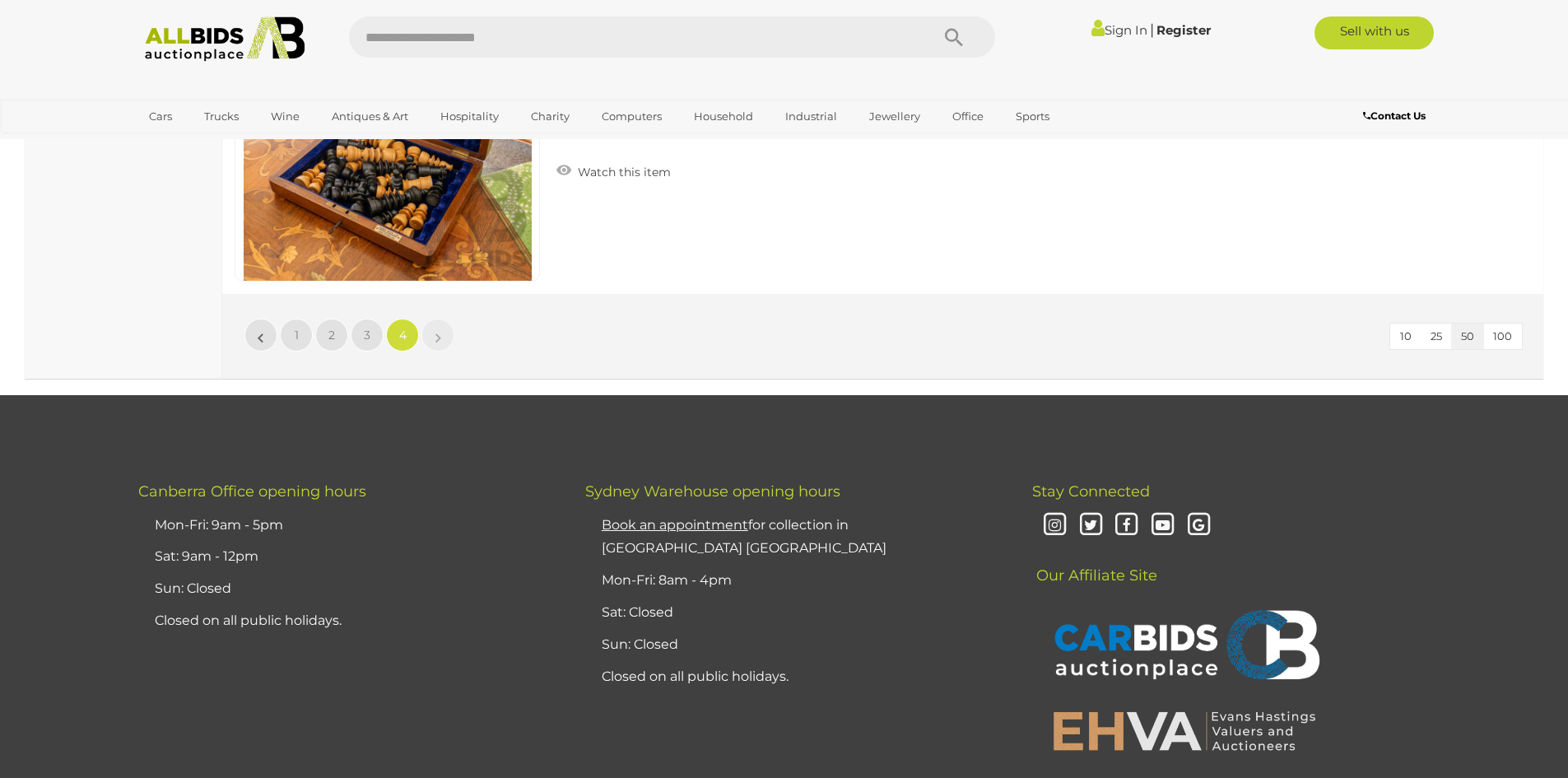
scroll to position [9501, 0]
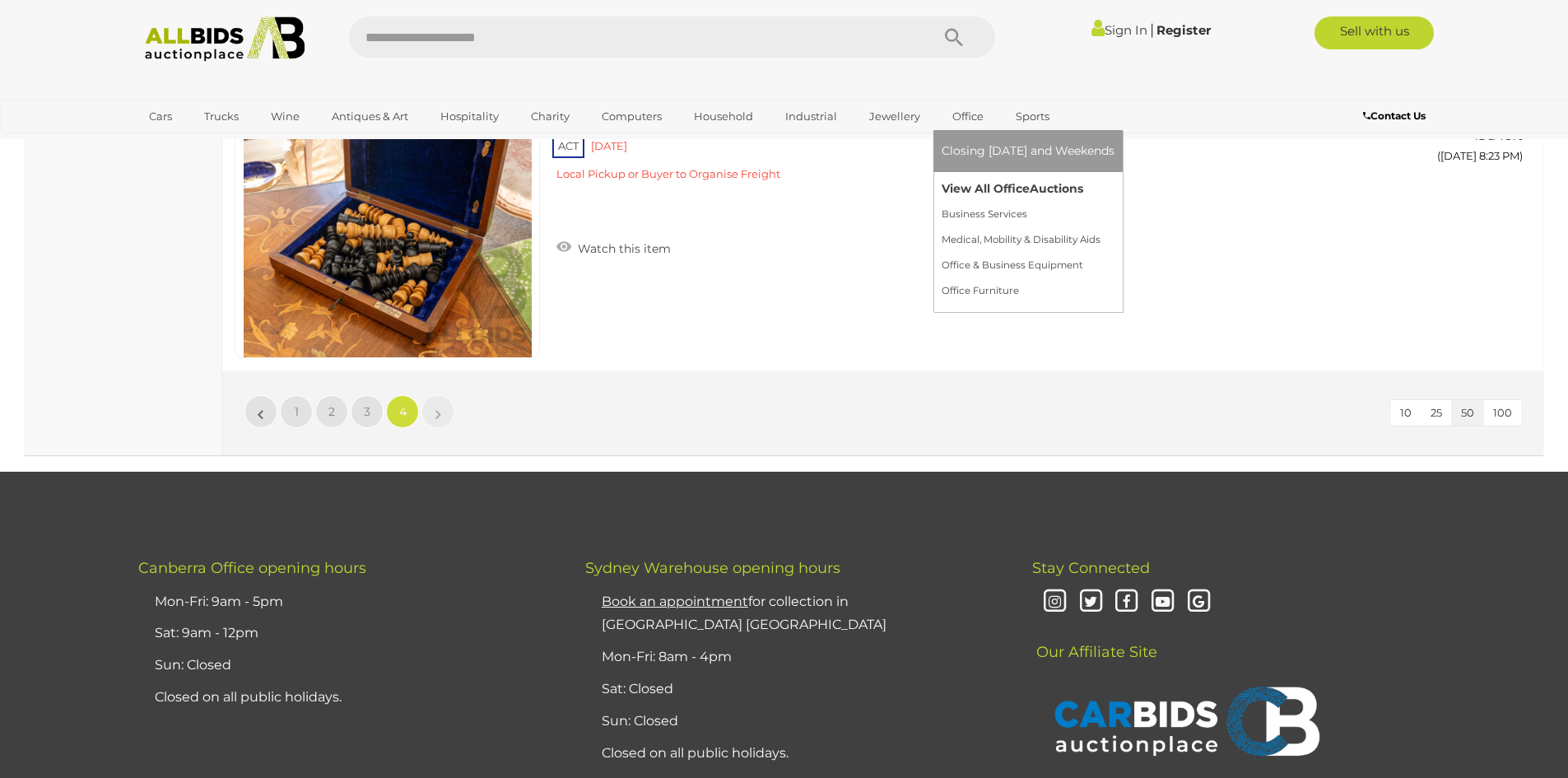
click at [982, 187] on link "View All Office Auctions" at bounding box center [1028, 189] width 173 height 26
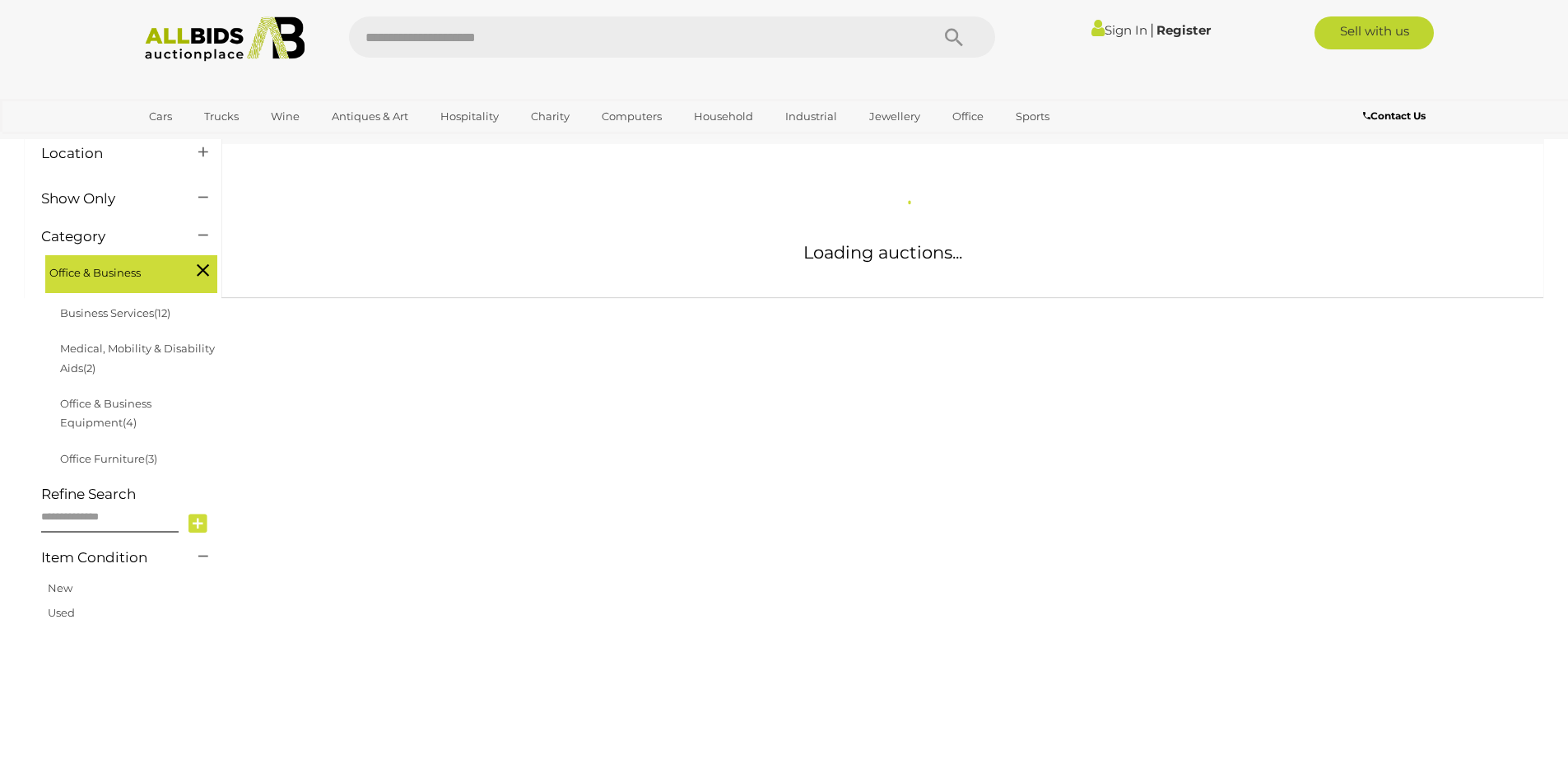
scroll to position [247, 0]
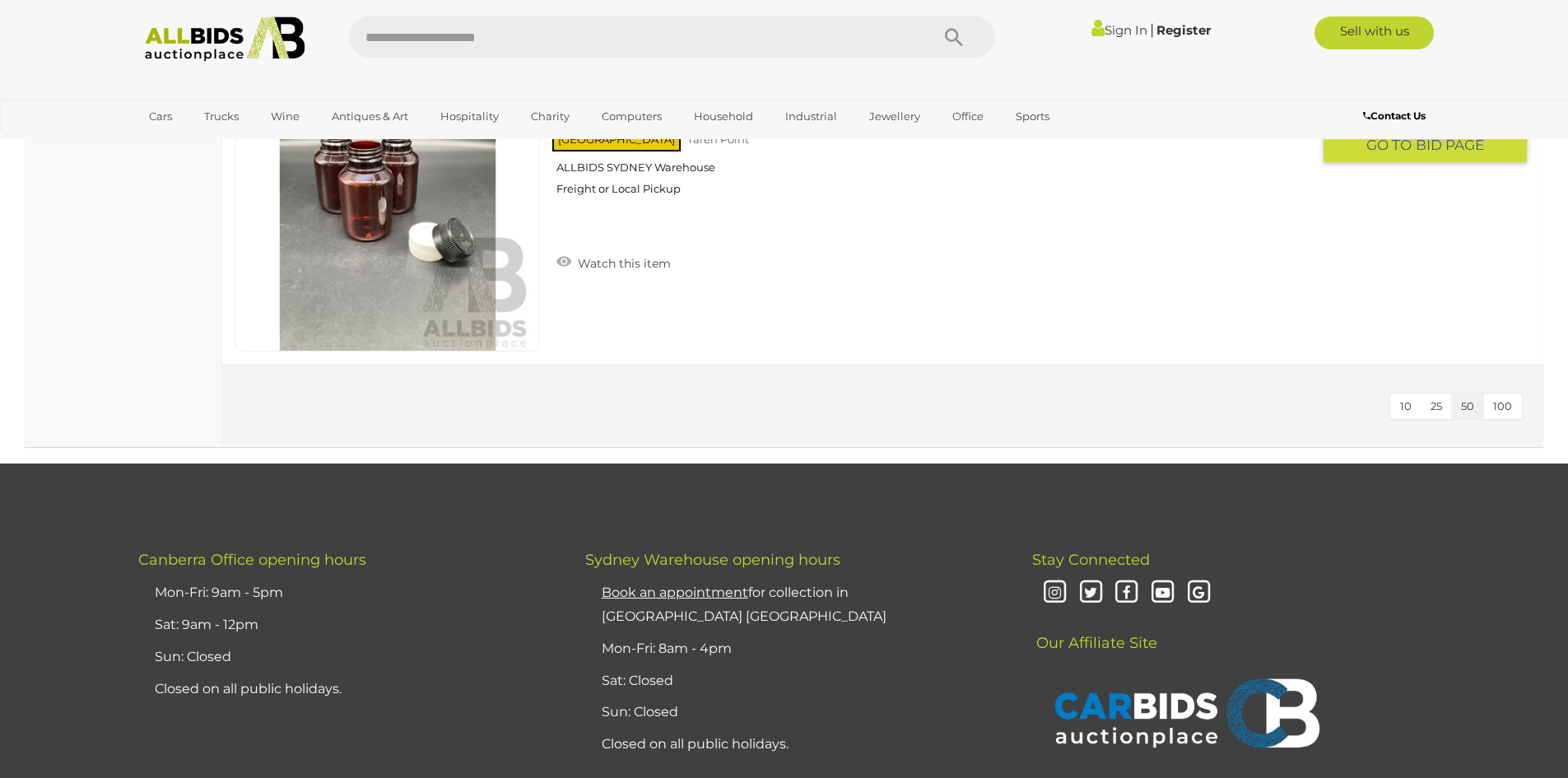
scroll to position [6096, 0]
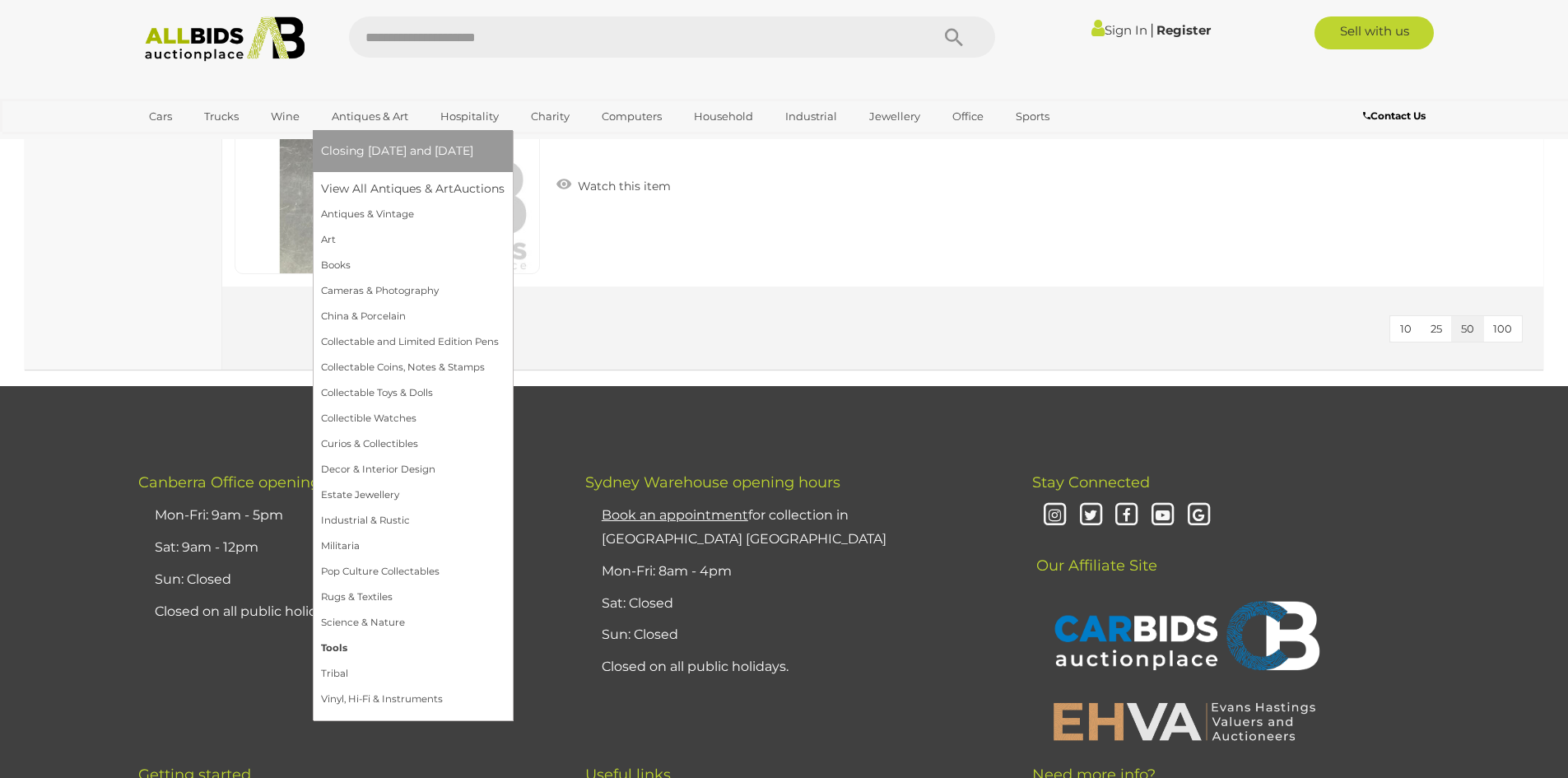
drag, startPoint x: 330, startPoint y: 650, endPoint x: 344, endPoint y: 650, distance: 14.0
click at [330, 650] on link "Tools" at bounding box center [413, 649] width 184 height 26
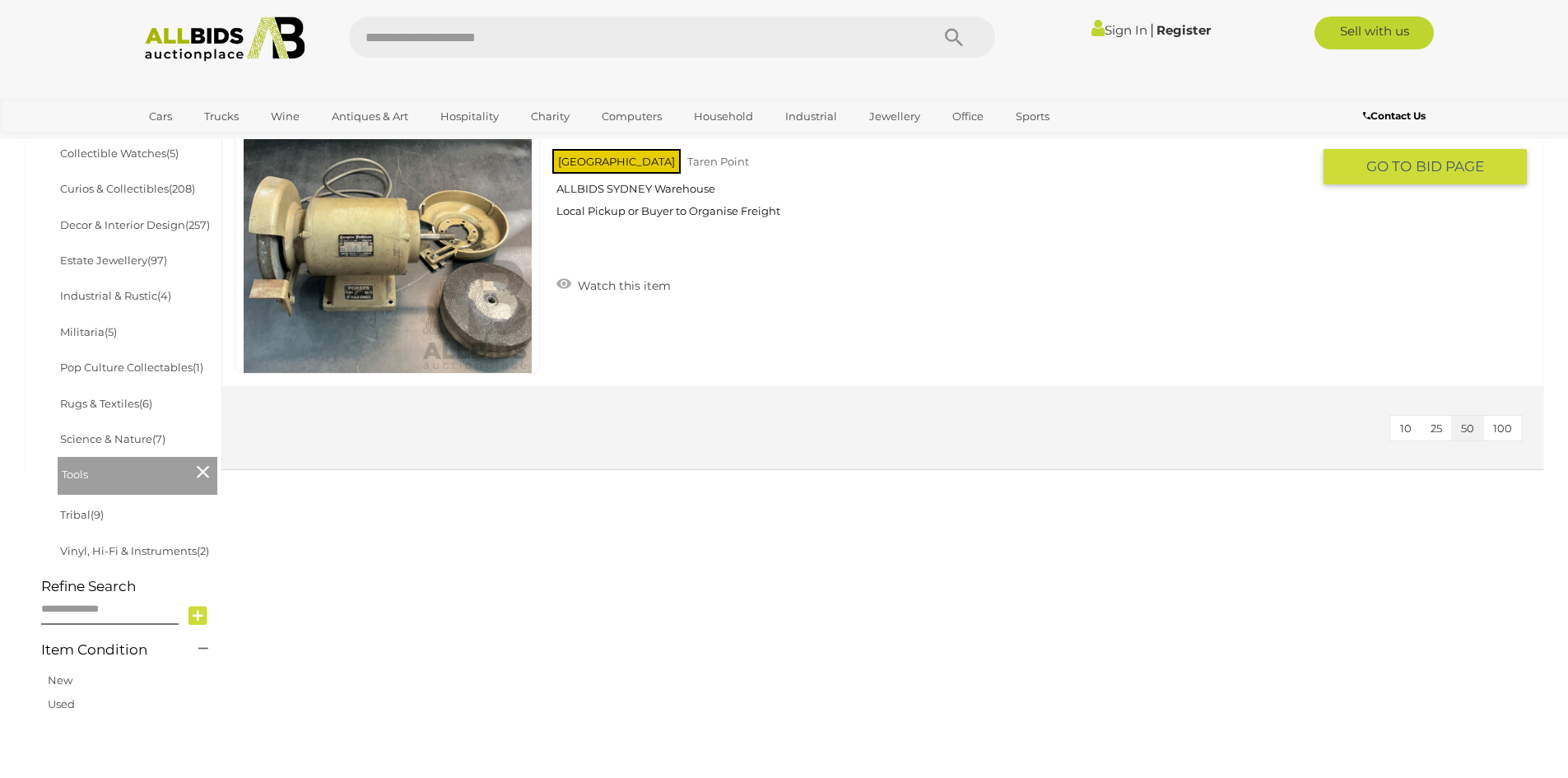
scroll to position [494, 0]
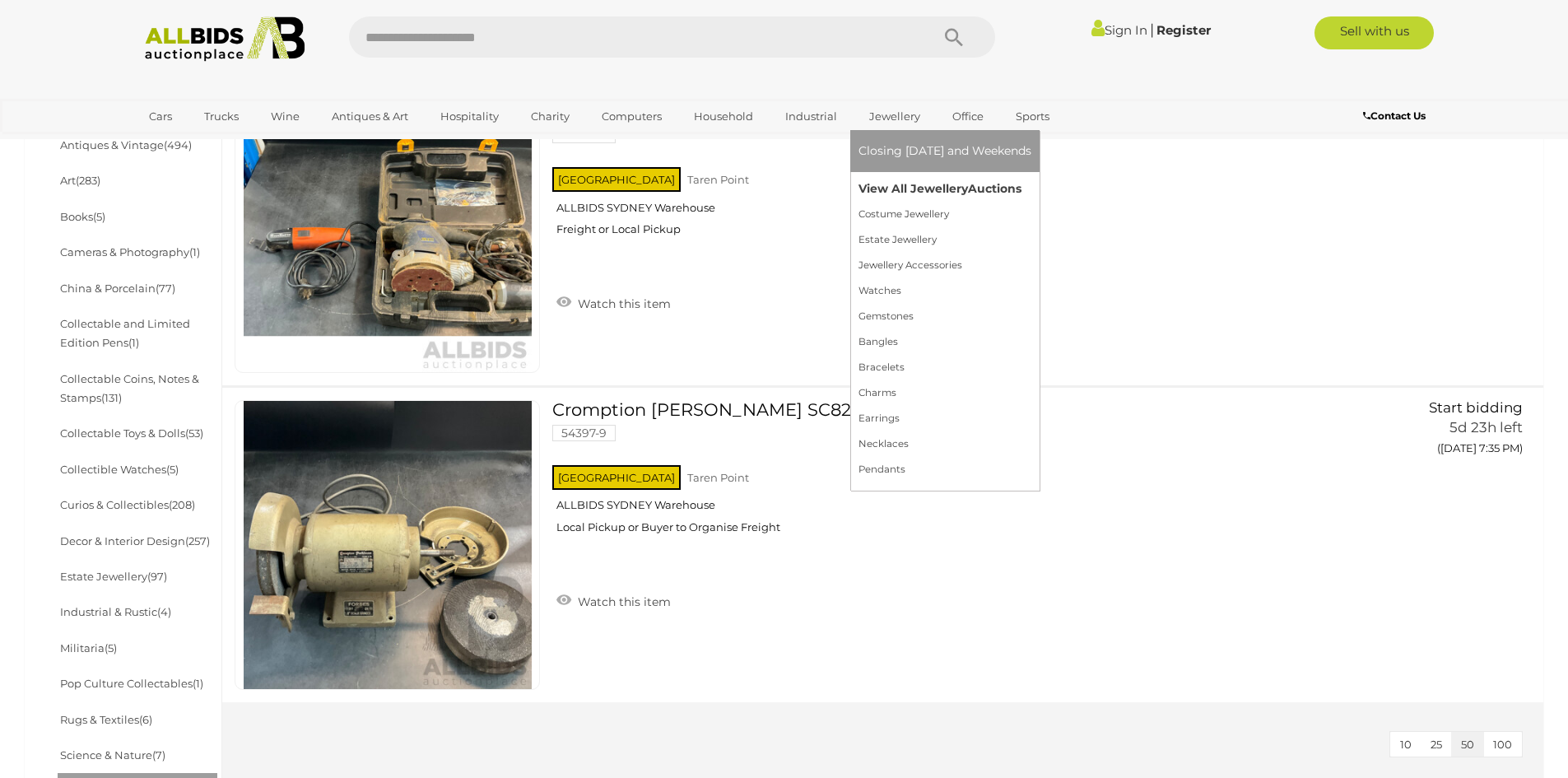
click at [888, 188] on link "View All Jewellery Auctions" at bounding box center [945, 189] width 173 height 26
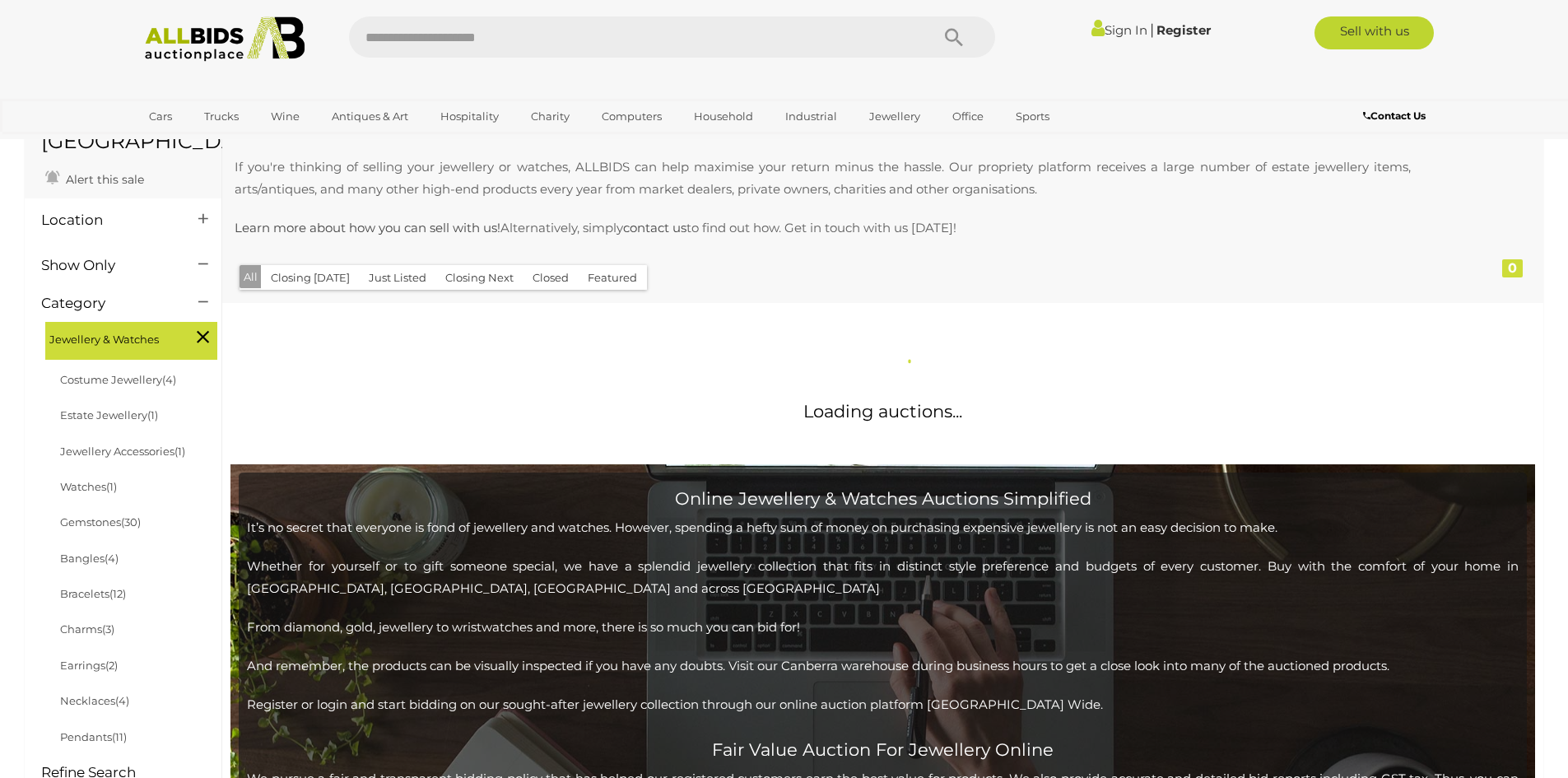
scroll to position [164, 0]
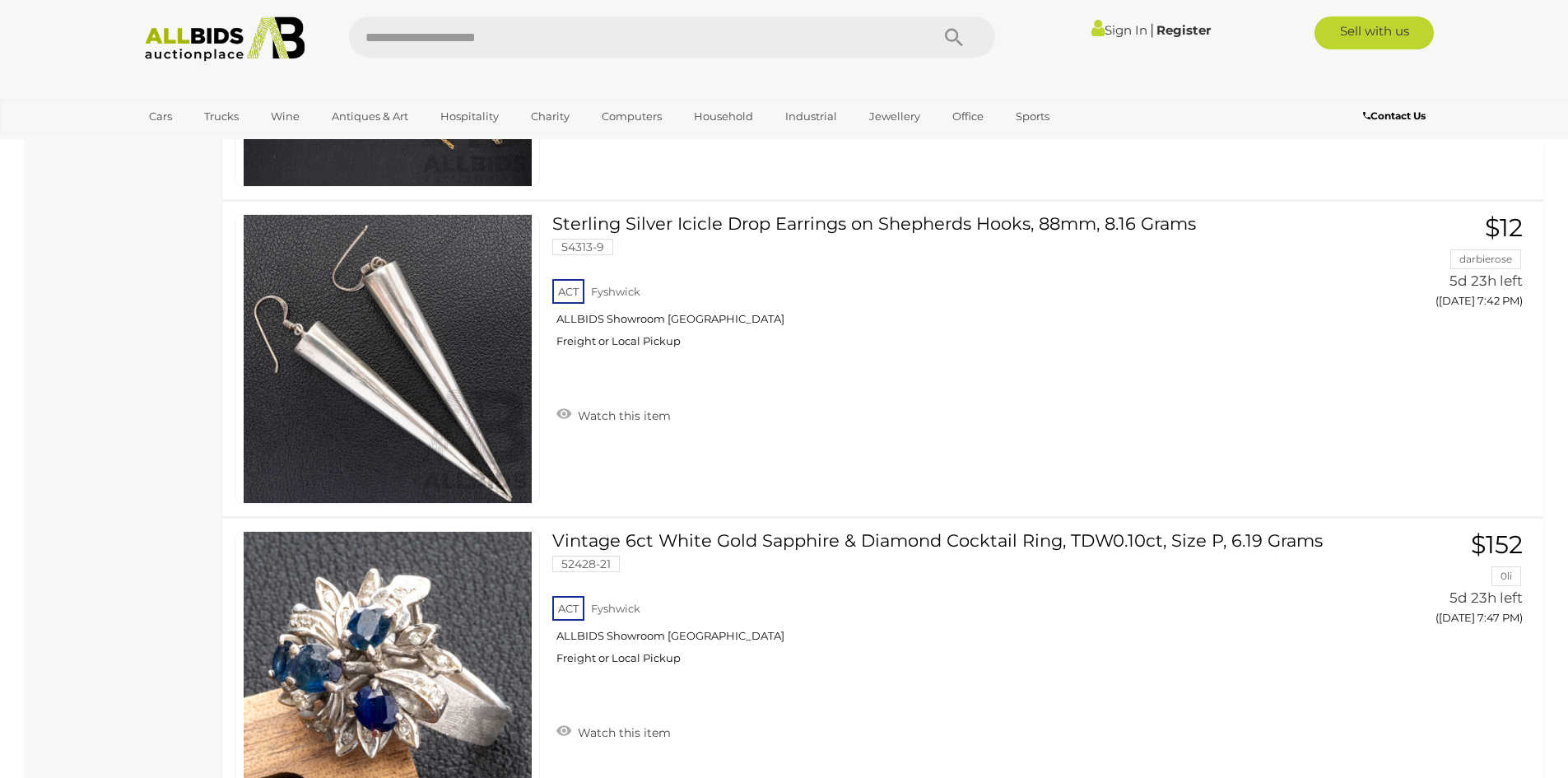
scroll to position [14909, 0]
